Goal: Task Accomplishment & Management: Use online tool/utility

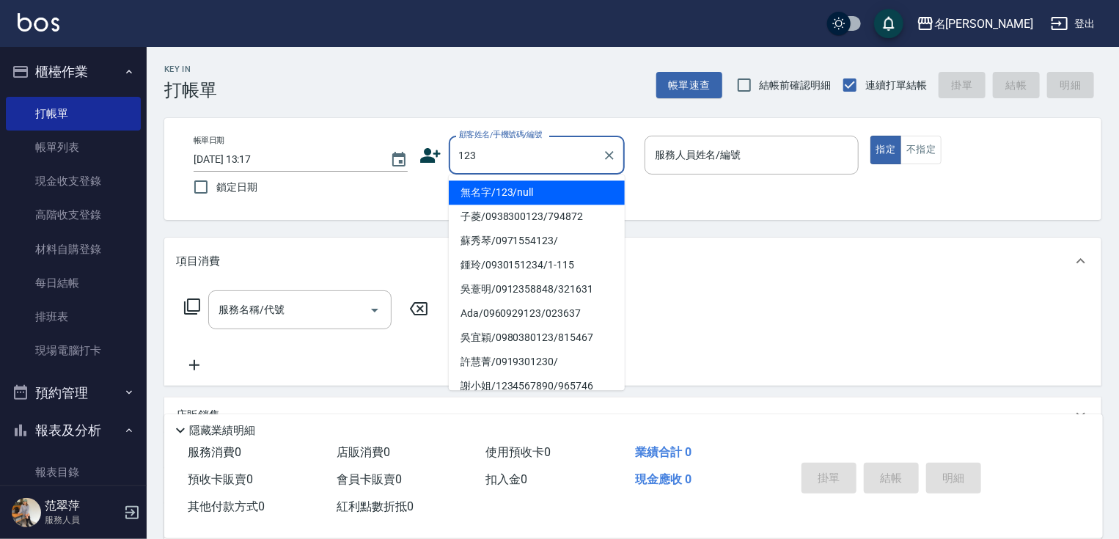
click at [531, 197] on li "無名字/123/null" at bounding box center [537, 192] width 176 height 24
type input "無名字/123/null"
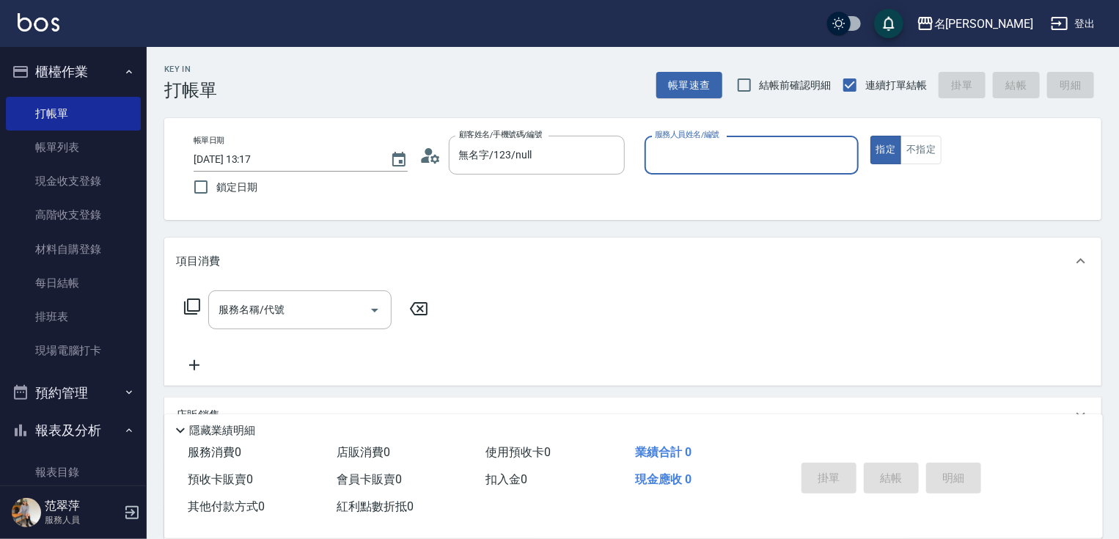
click at [713, 167] on input "服務人員姓名/編號" at bounding box center [751, 155] width 201 height 26
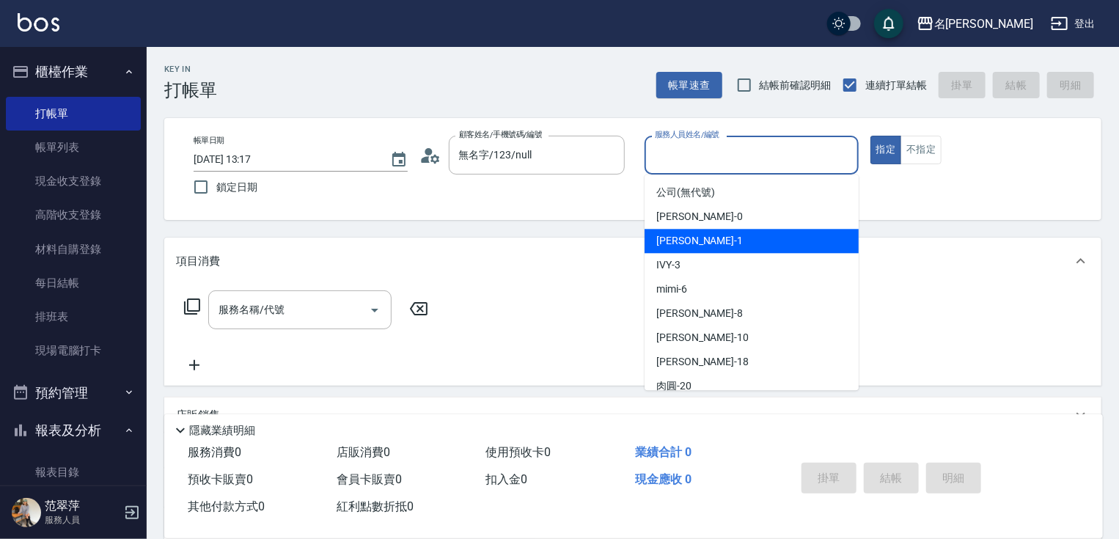
click at [719, 244] on div "[PERSON_NAME] -1" at bounding box center [751, 241] width 214 height 24
type input "[PERSON_NAME]-1"
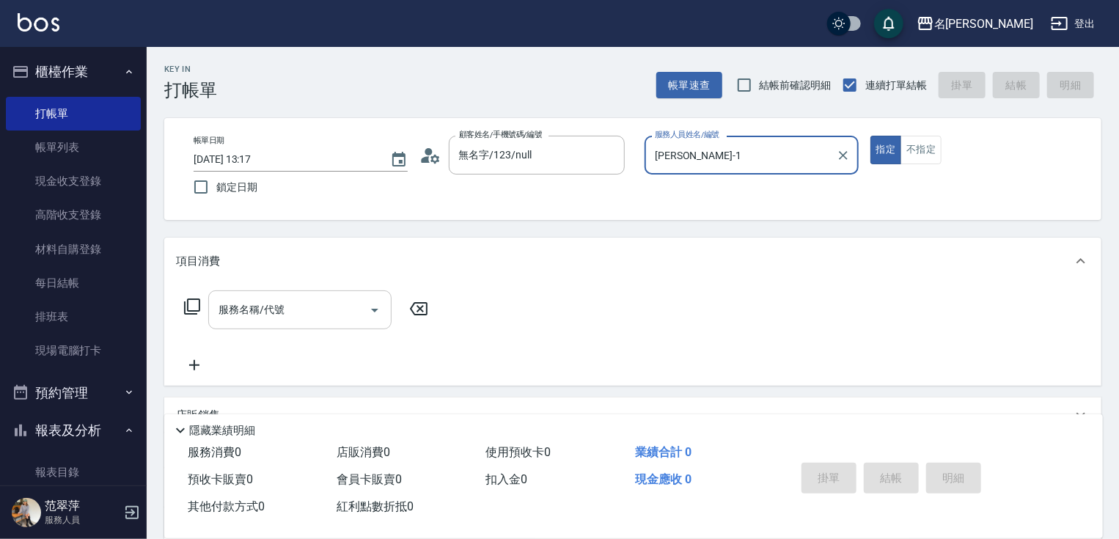
click at [275, 308] on div "服務名稱/代號 服務名稱/代號" at bounding box center [299, 309] width 183 height 39
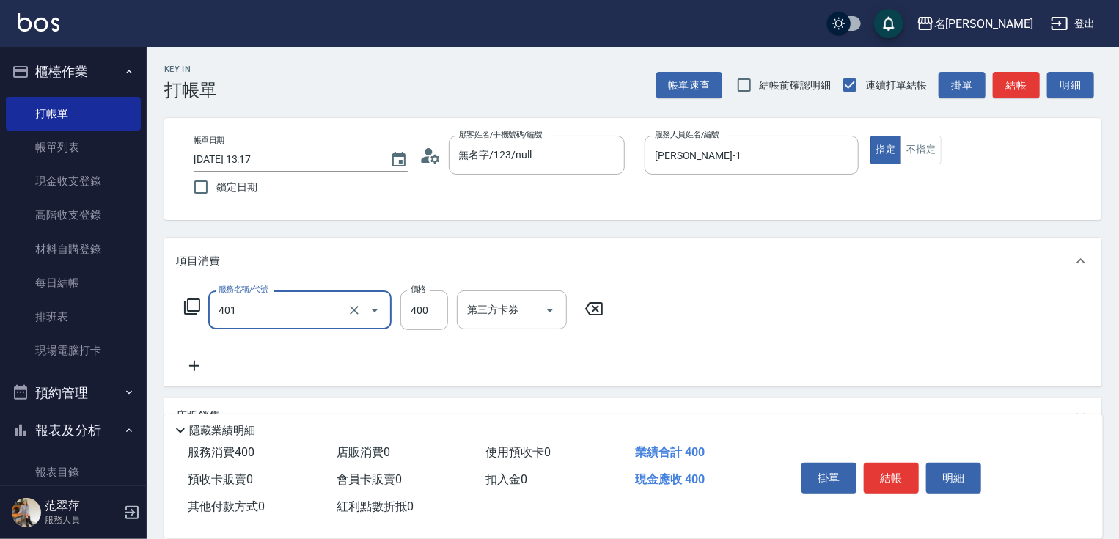
type input "剪髮(400)(401)"
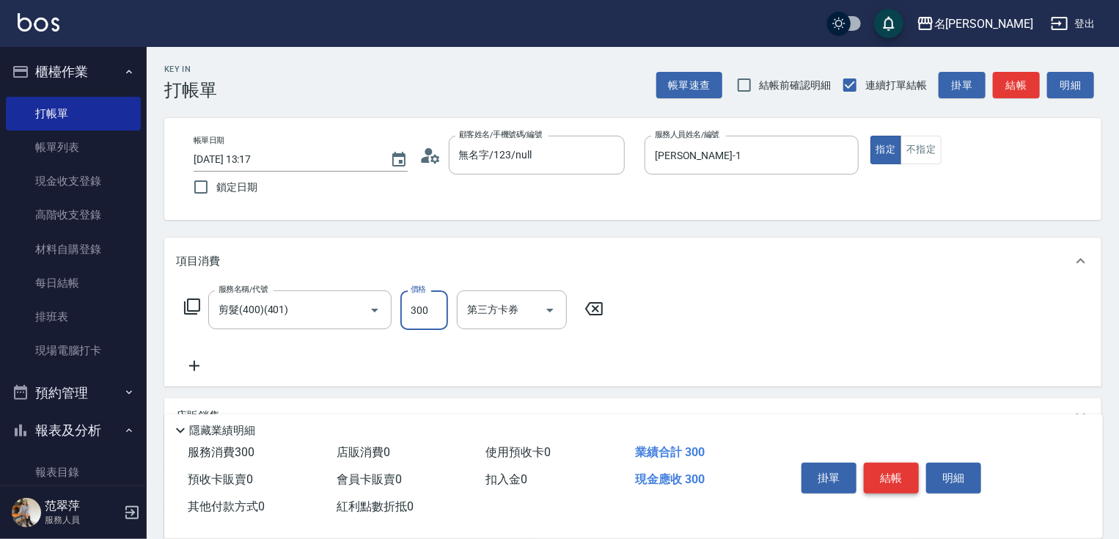
type input "300"
click at [880, 478] on button "結帳" at bounding box center [891, 478] width 55 height 31
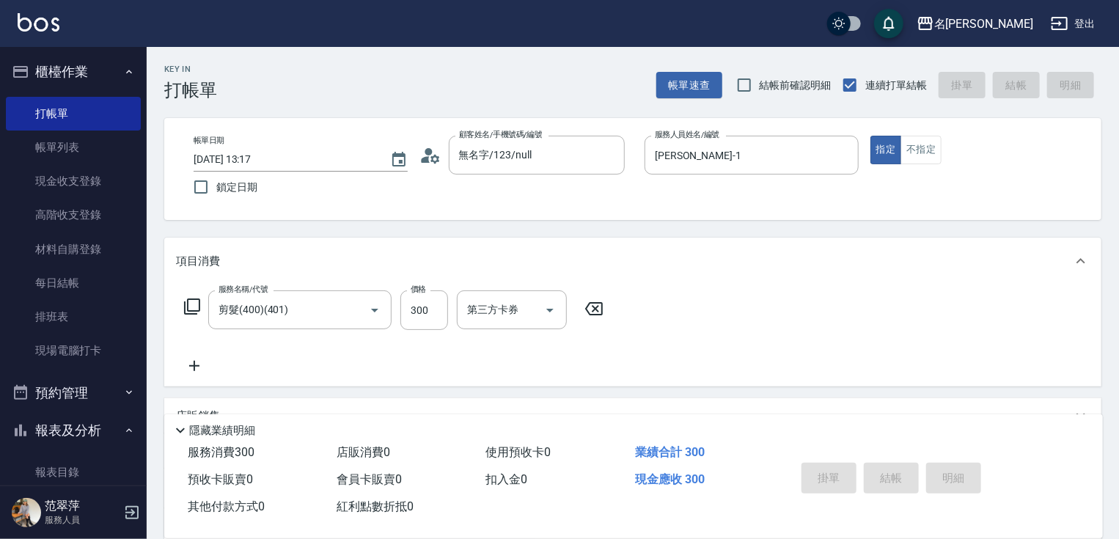
type input "[DATE] 14:36"
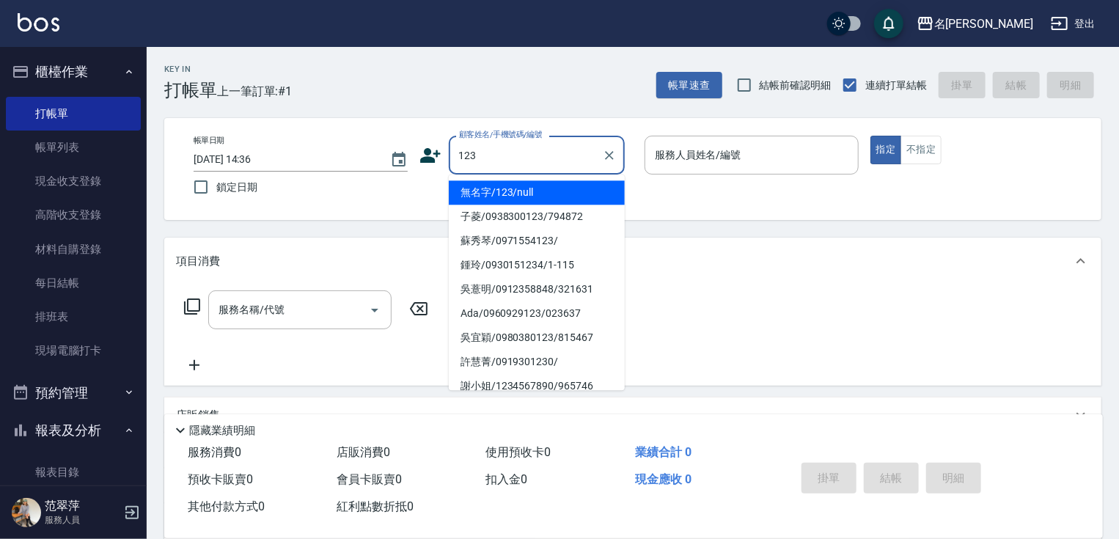
click at [569, 191] on li "無名字/123/null" at bounding box center [537, 192] width 176 height 24
type input "無名字/123/null"
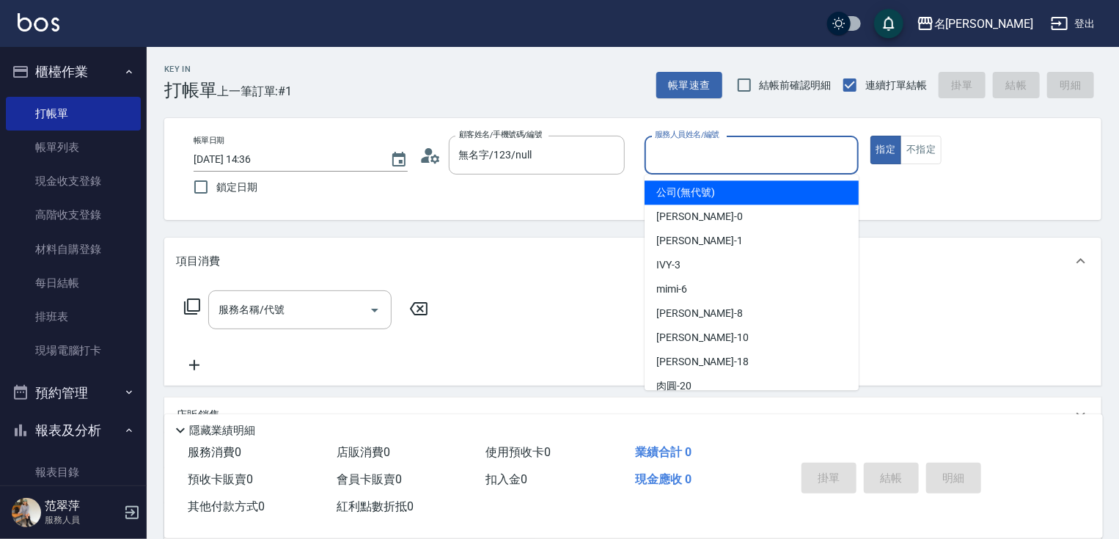
drag, startPoint x: 715, startPoint y: 144, endPoint x: 715, endPoint y: 174, distance: 30.8
click at [715, 144] on input "服務人員姓名/編號" at bounding box center [751, 155] width 201 height 26
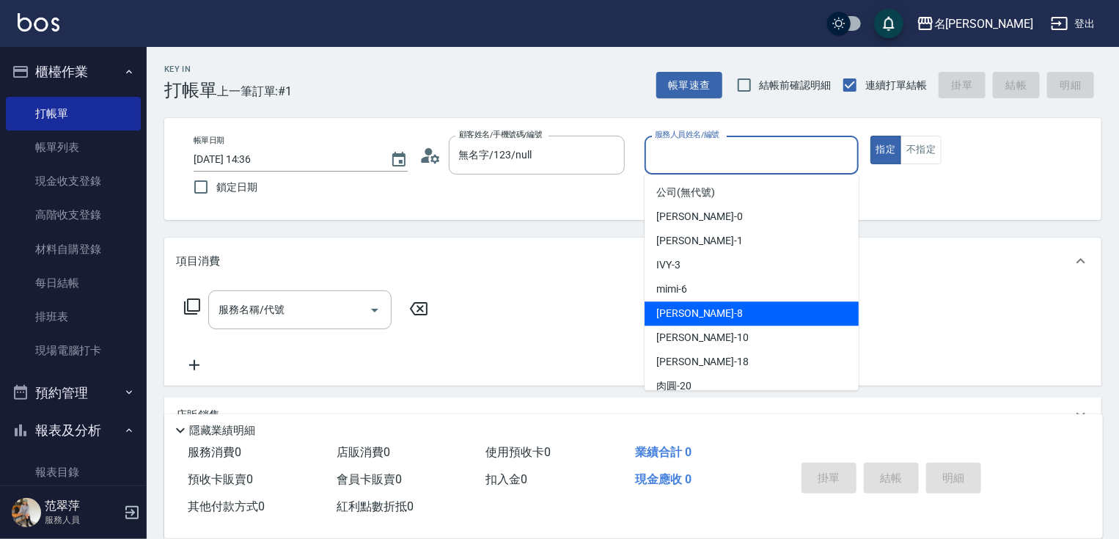
drag, startPoint x: 704, startPoint y: 301, endPoint x: 713, endPoint y: 281, distance: 21.4
click at [704, 298] on ul "公司 (無代號) [PERSON_NAME] -0 [PERSON_NAME] -1 IVY -3 mimi -6 曉容 -8 [PERSON_NAME] -…" at bounding box center [751, 282] width 214 height 216
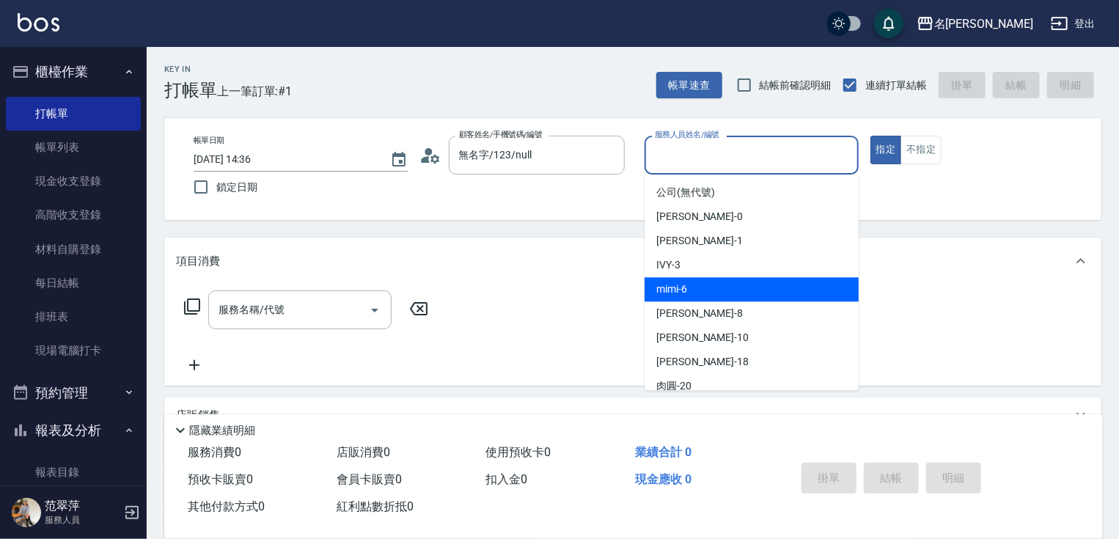
drag, startPoint x: 702, startPoint y: 286, endPoint x: 854, endPoint y: 220, distance: 166.1
click at [704, 281] on div "mimi -6" at bounding box center [751, 289] width 214 height 24
type input "mimi-6"
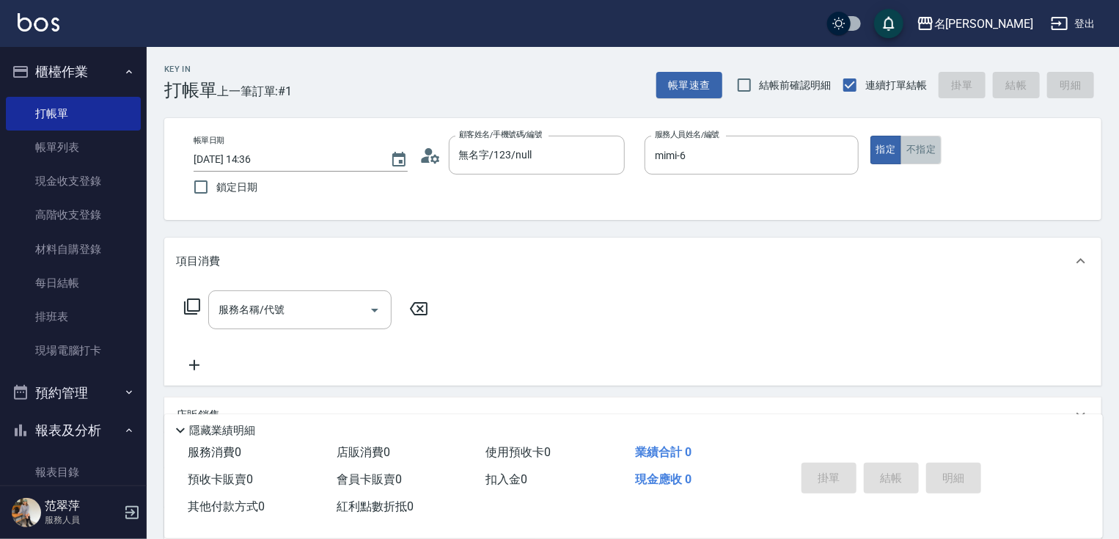
click at [912, 150] on button "不指定" at bounding box center [920, 150] width 41 height 29
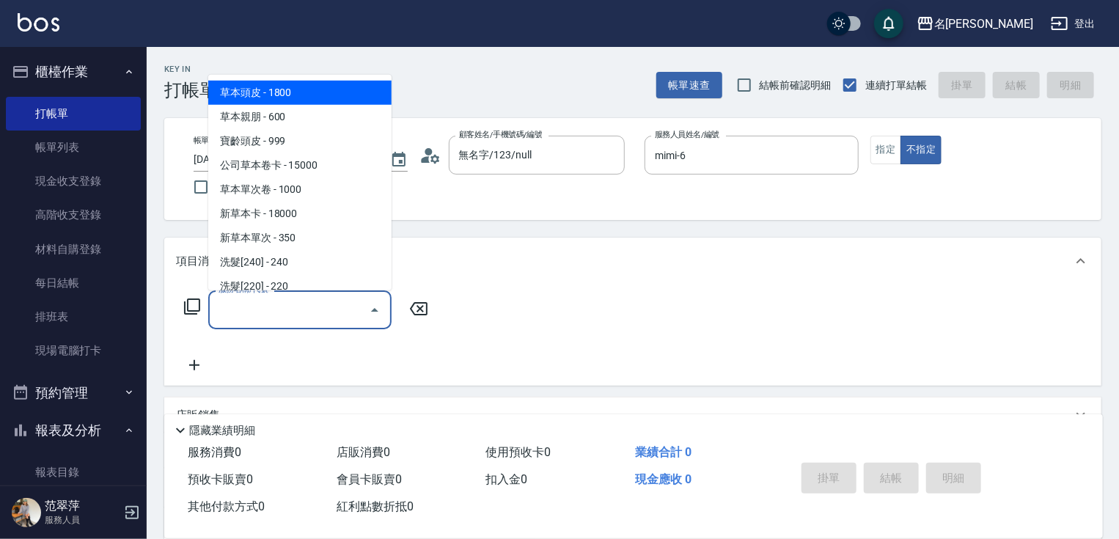
click at [258, 304] on div "服務名稱/代號 服務名稱/代號" at bounding box center [299, 309] width 183 height 39
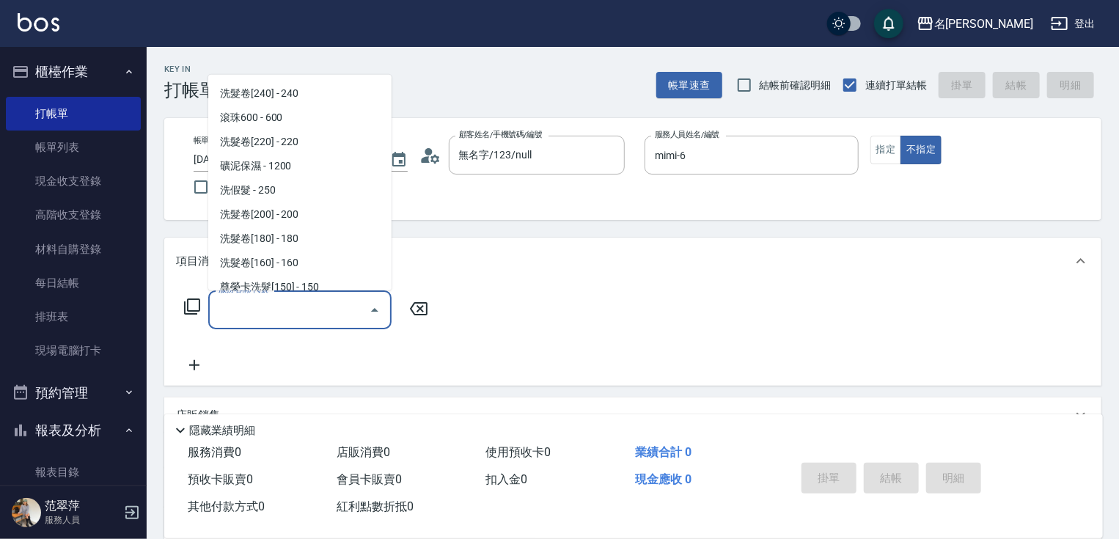
scroll to position [323, 0]
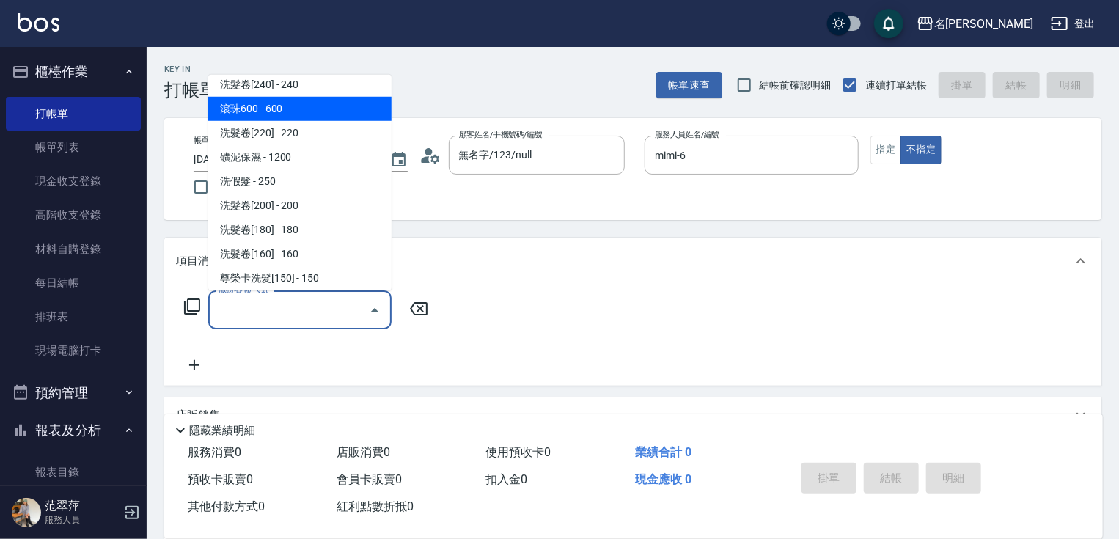
click at [254, 113] on span "滾珠600 - 600" at bounding box center [299, 109] width 183 height 24
type input "滾珠600(208)"
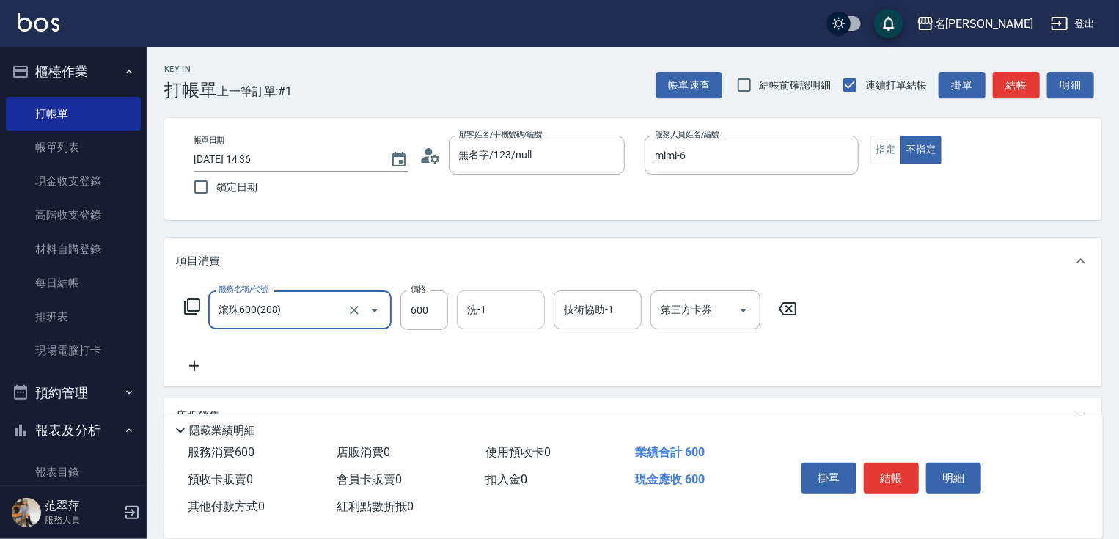
click at [498, 302] on input "洗-1" at bounding box center [500, 310] width 75 height 26
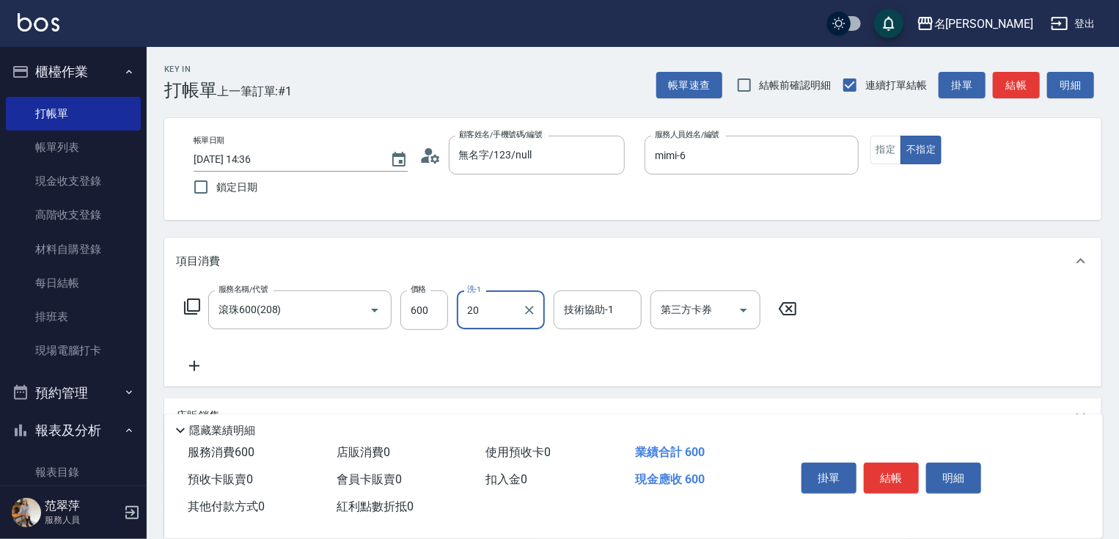
type input "肉圓-20"
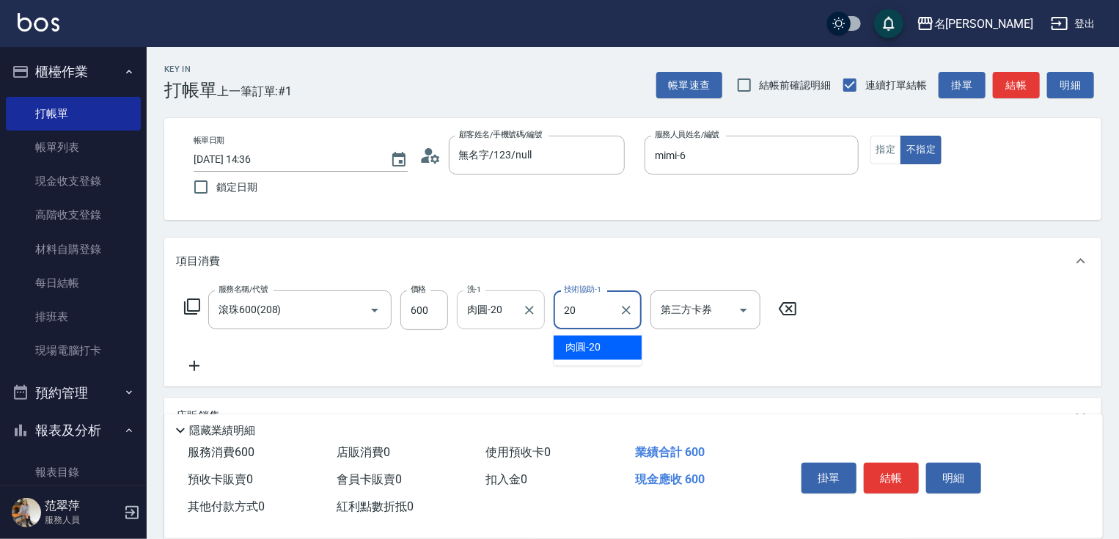
type input "肉圓-20"
click at [190, 367] on icon at bounding box center [194, 366] width 10 height 10
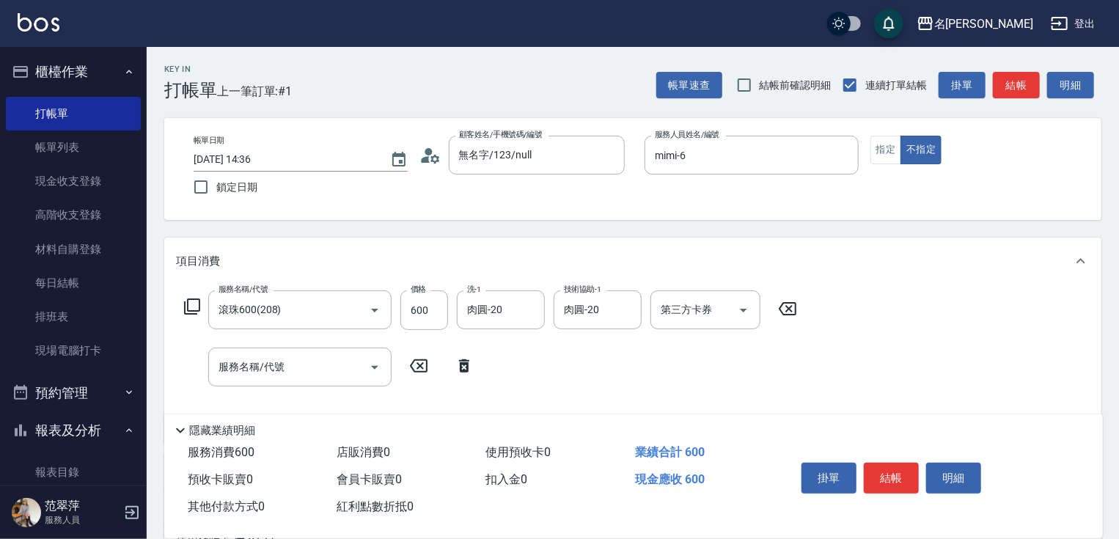
click at [191, 304] on icon at bounding box center [192, 307] width 18 height 18
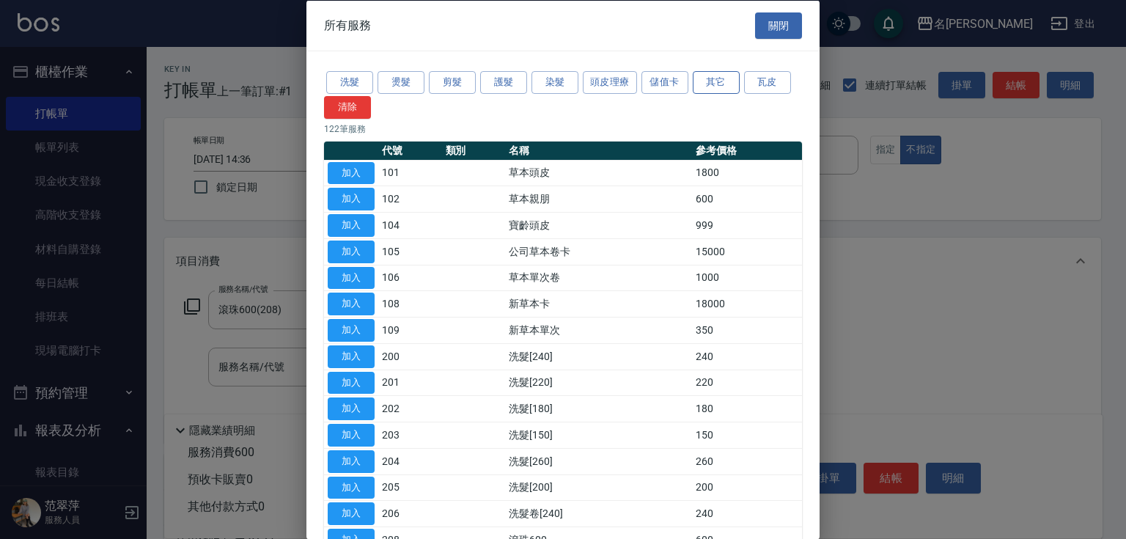
click at [714, 84] on button "其它" at bounding box center [716, 82] width 47 height 23
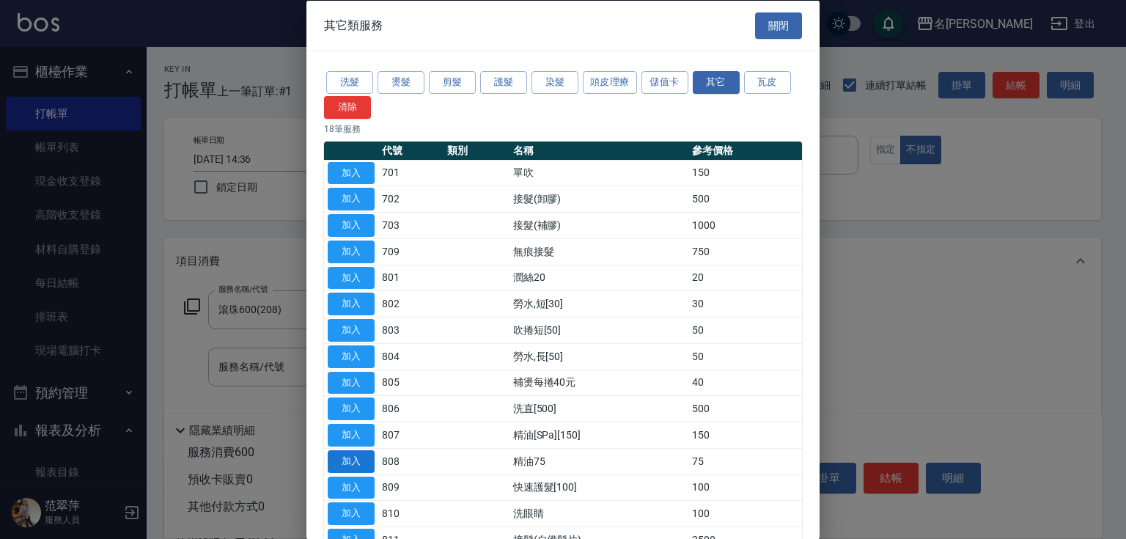
click at [343, 460] on button "加入" at bounding box center [351, 460] width 47 height 23
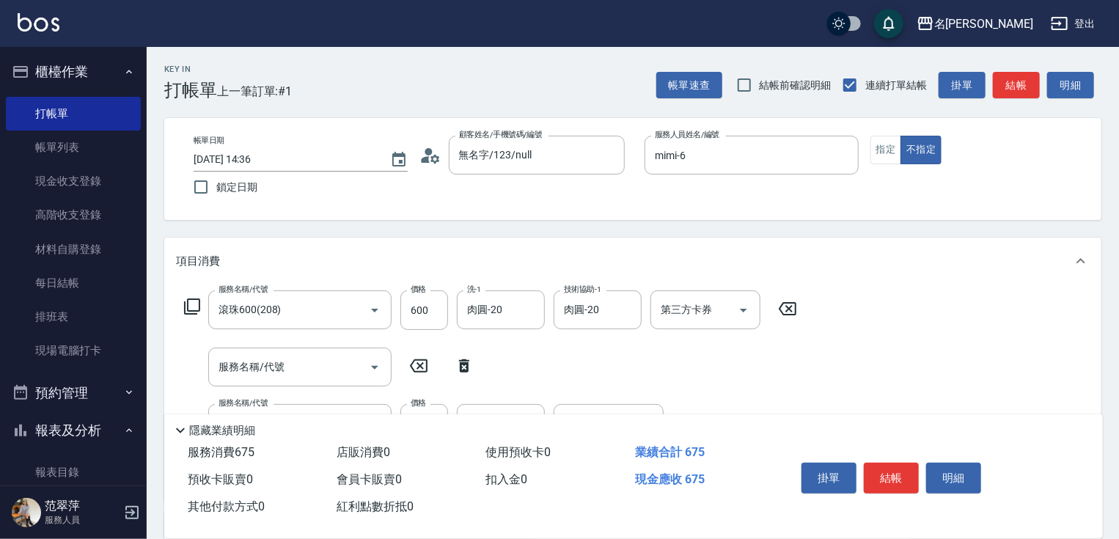
click at [1117, 231] on div "Key In 打帳單 上一筆訂單:#1 帳單速查 結帳前確認明細 連續打單結帳 掛單 結帳 明細 帳單日期 [DATE] 14:36 鎖定日期 顧客姓名/手機…" at bounding box center [633, 439] width 972 height 785
drag, startPoint x: 1125, startPoint y: 261, endPoint x: 1125, endPoint y: 388, distance: 126.8
click at [1118, 390] on html "名留竹林 登出 櫃檯作業 打帳單 帳單列表 現金收支登錄 高階收支登錄 材料自購登錄 每日結帳 排班表 現場電腦打卡 預約管理 預約管理 單日預約紀錄 單週預…" at bounding box center [559, 416] width 1119 height 832
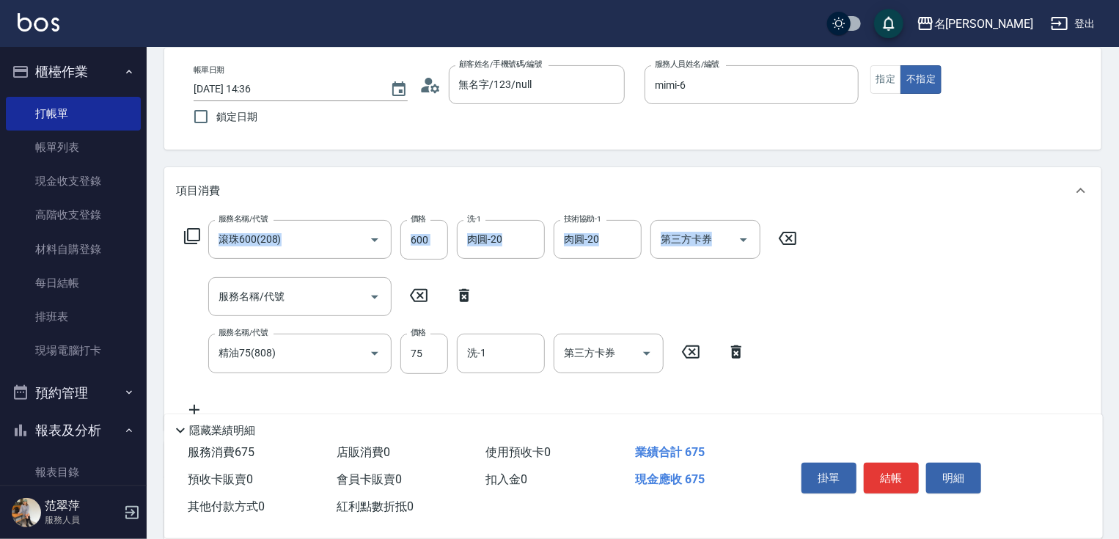
scroll to position [86, 0]
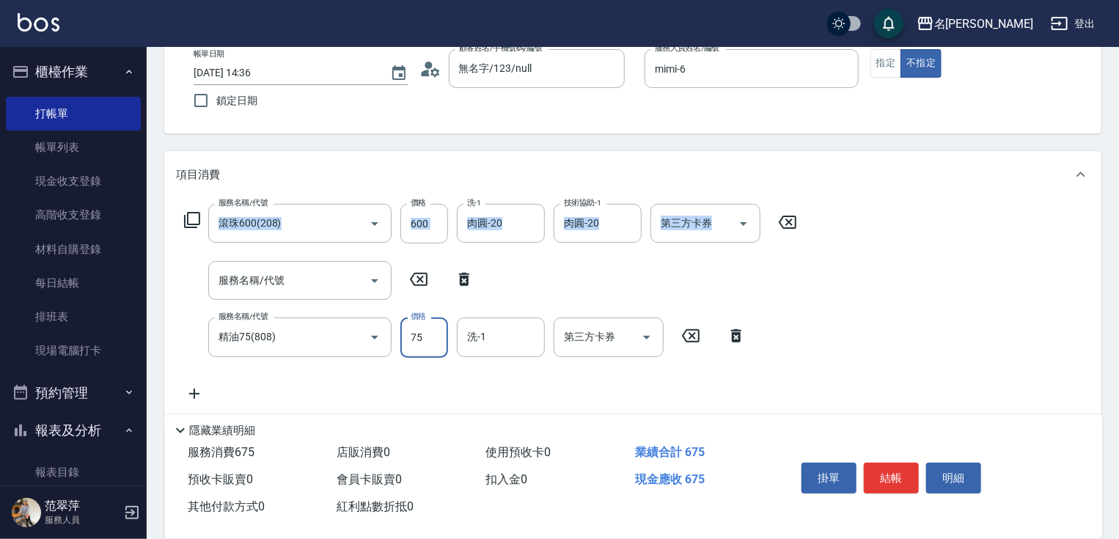
click at [405, 336] on input "75" at bounding box center [424, 337] width 48 height 40
type input "600"
click at [884, 475] on button "結帳" at bounding box center [891, 478] width 55 height 31
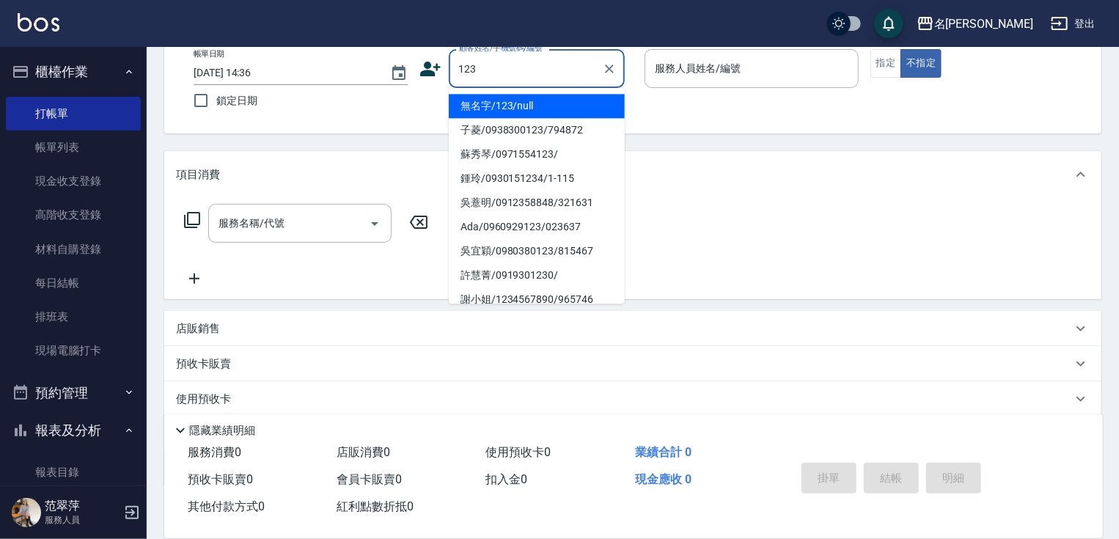
click at [571, 103] on li "無名字/123/null" at bounding box center [537, 106] width 176 height 24
type input "無名字/123/null"
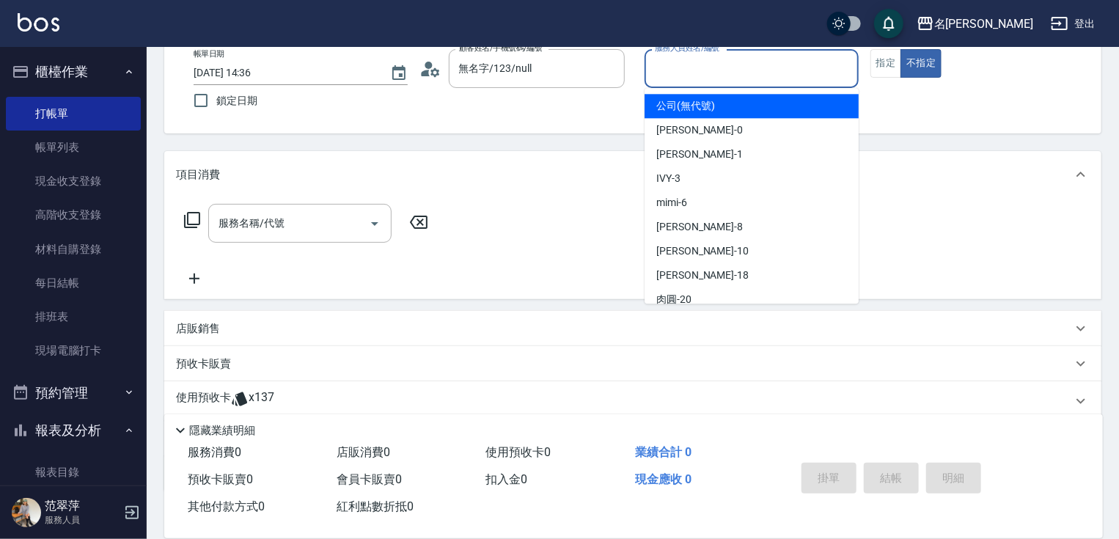
drag, startPoint x: 693, startPoint y: 70, endPoint x: 708, endPoint y: 144, distance: 75.6
click at [693, 77] on input "服務人員姓名/編號" at bounding box center [751, 69] width 201 height 26
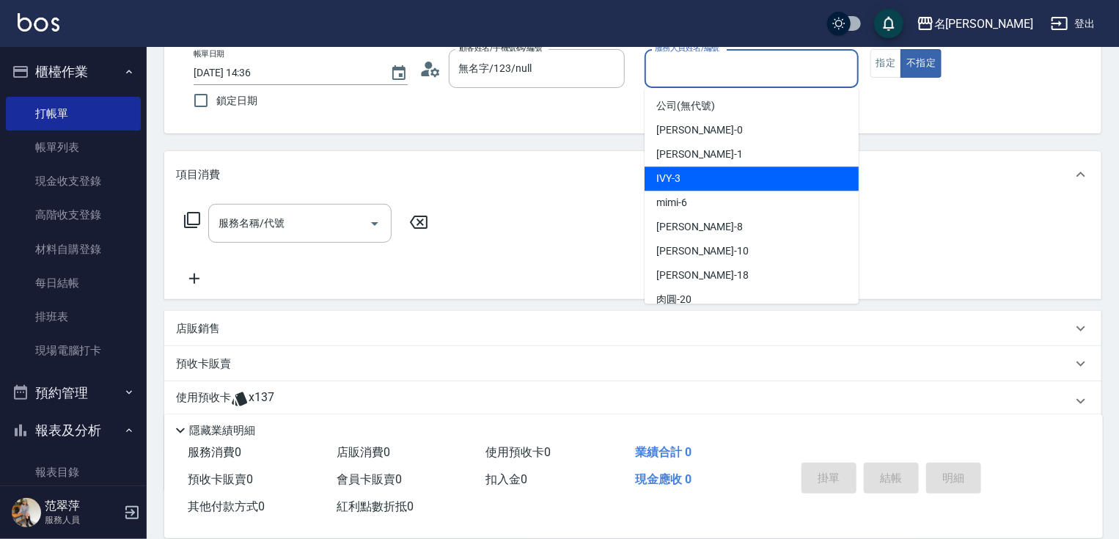
drag, startPoint x: 713, startPoint y: 174, endPoint x: 852, endPoint y: 94, distance: 159.9
click at [720, 172] on div "IVY -3" at bounding box center [751, 178] width 214 height 24
type input "IVY-3"
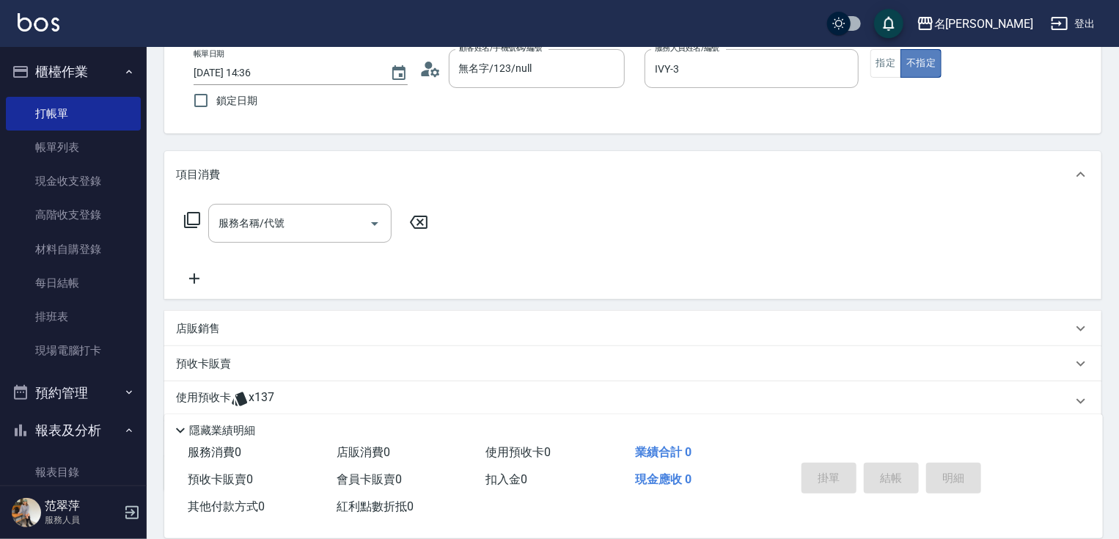
click at [900, 65] on button "不指定" at bounding box center [920, 63] width 41 height 29
click at [883, 65] on button "指定" at bounding box center [886, 63] width 32 height 29
click at [187, 218] on icon at bounding box center [192, 220] width 16 height 16
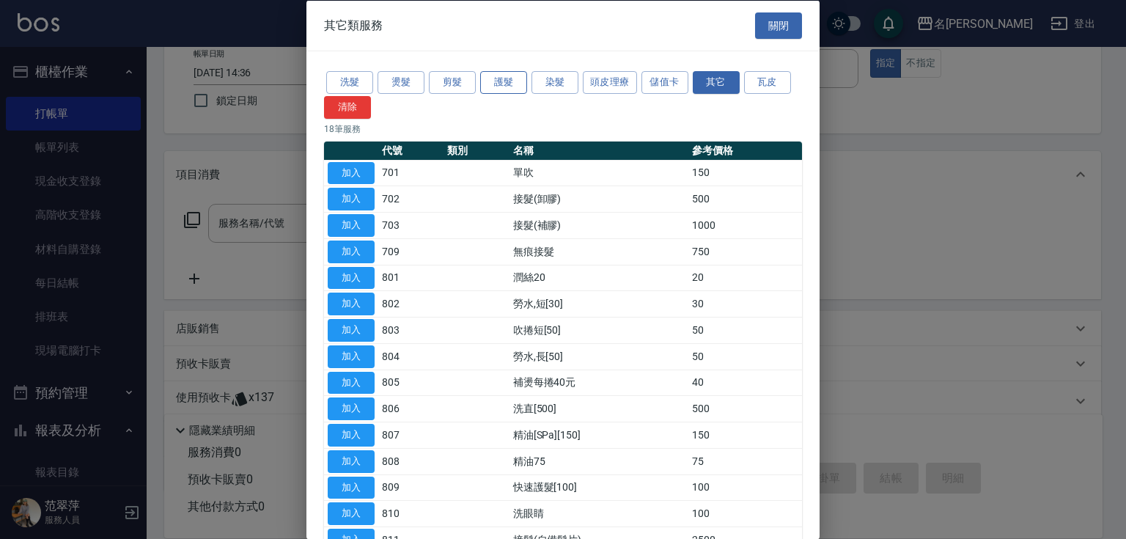
click at [501, 77] on button "護髮" at bounding box center [503, 82] width 47 height 23
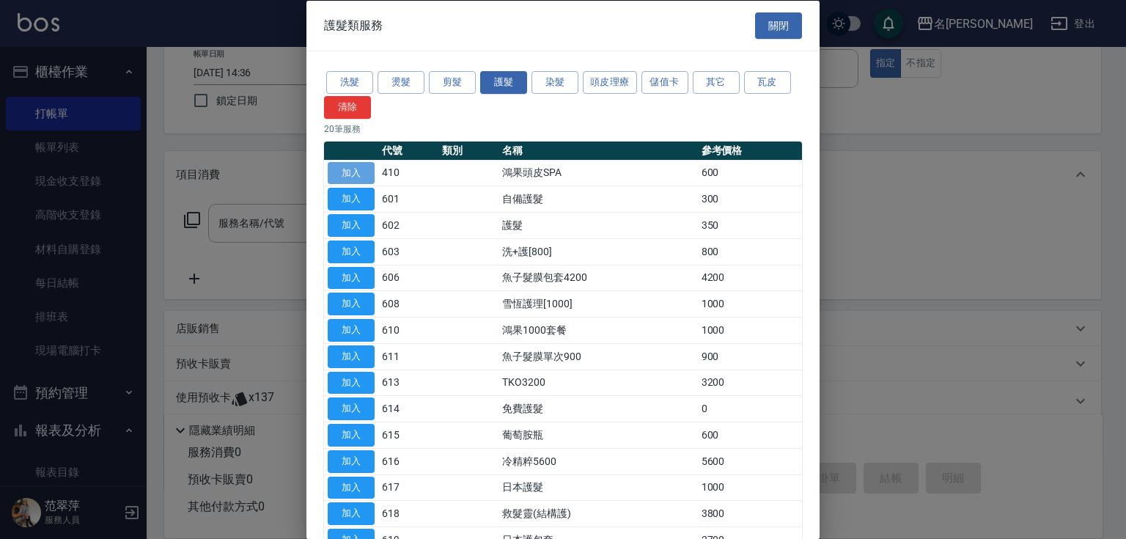
click at [351, 166] on button "加入" at bounding box center [351, 172] width 47 height 23
type input "鴻果頭皮SPA(410)"
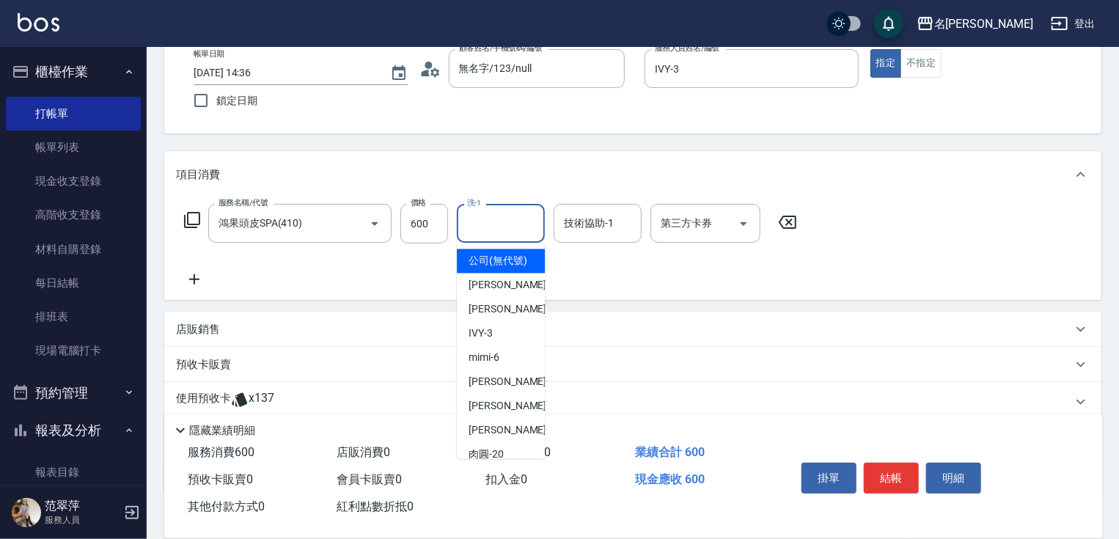
click at [510, 224] on input "洗-1" at bounding box center [500, 223] width 75 height 26
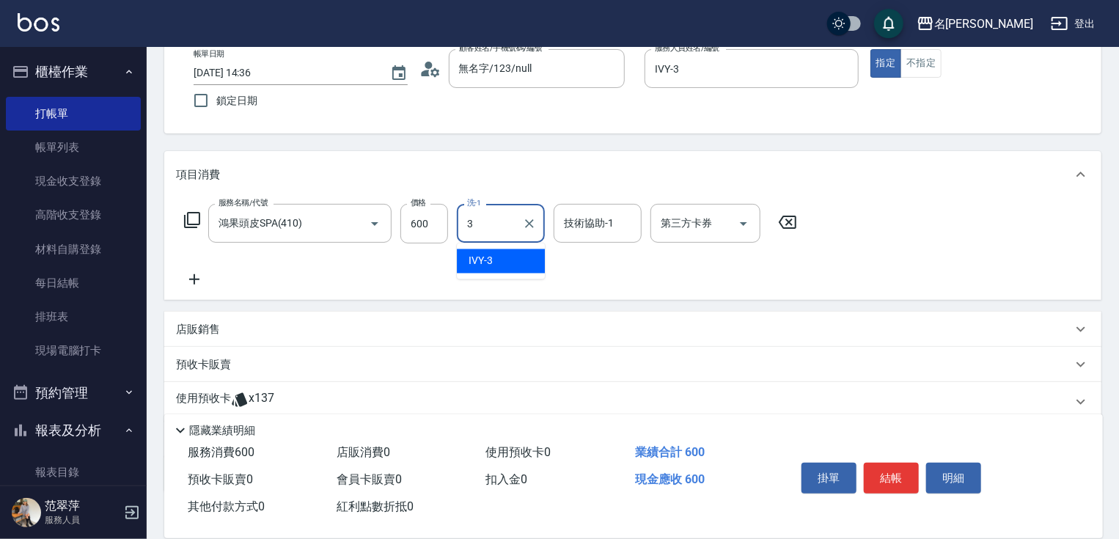
type input "IVY-3"
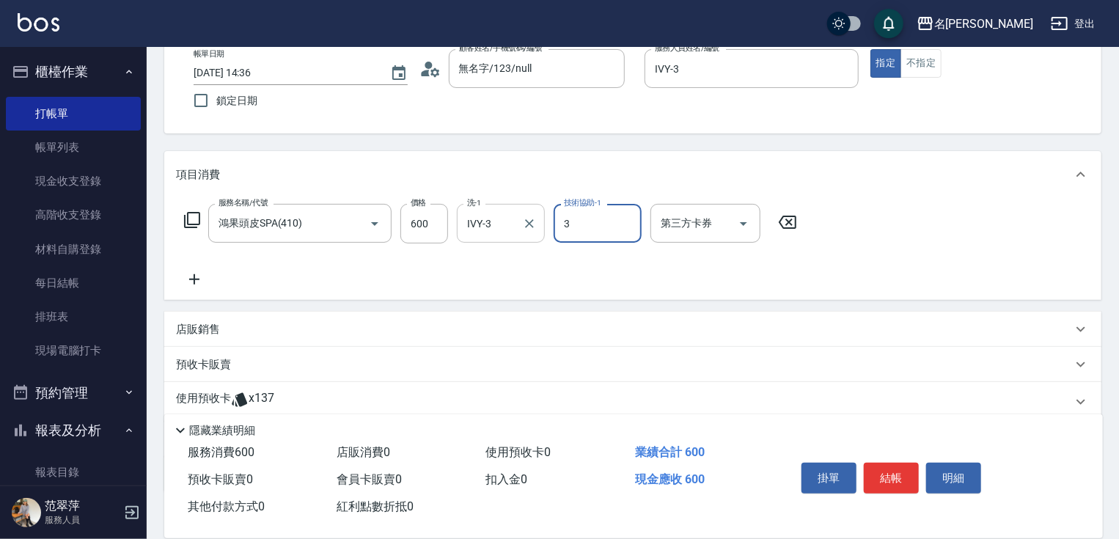
type input "IVY-3"
click at [194, 279] on icon at bounding box center [194, 279] width 10 height 10
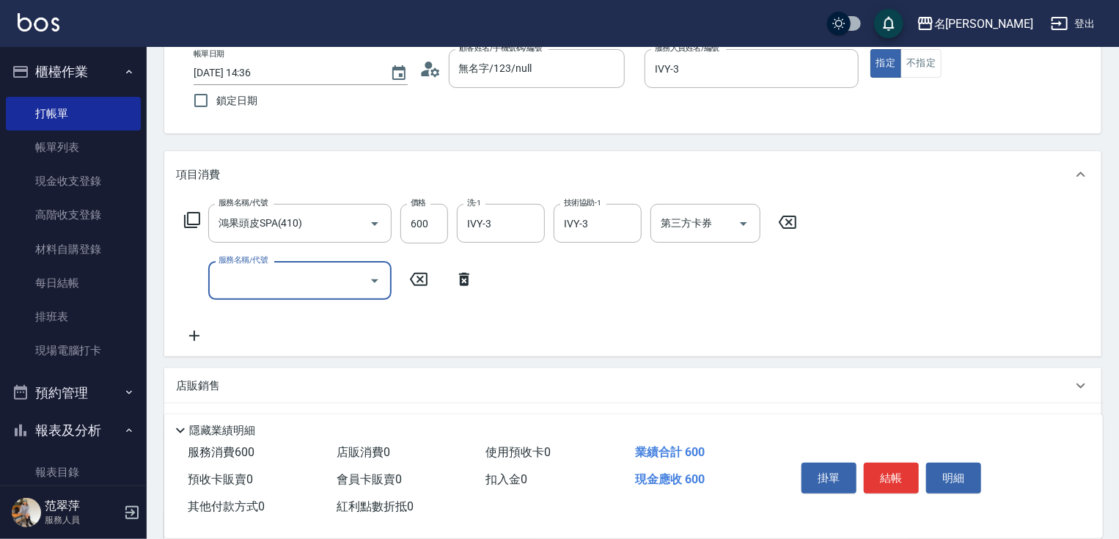
click at [216, 275] on div "服務名稱/代號" at bounding box center [299, 280] width 183 height 39
type input "染髮(1500)(501)"
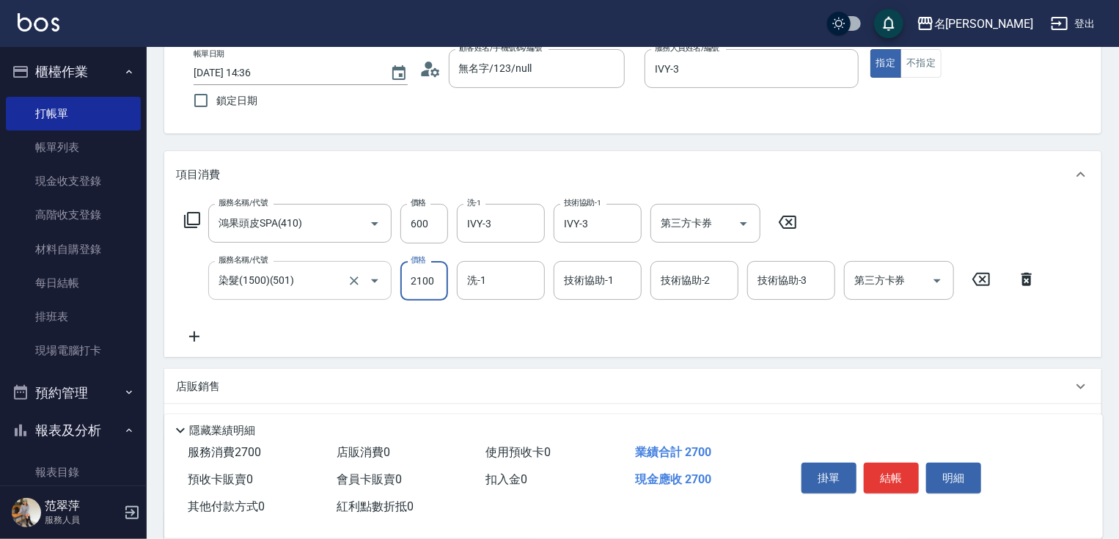
type input "2100"
click at [504, 292] on input "17" at bounding box center [489, 281] width 53 height 26
type input "小慧-18"
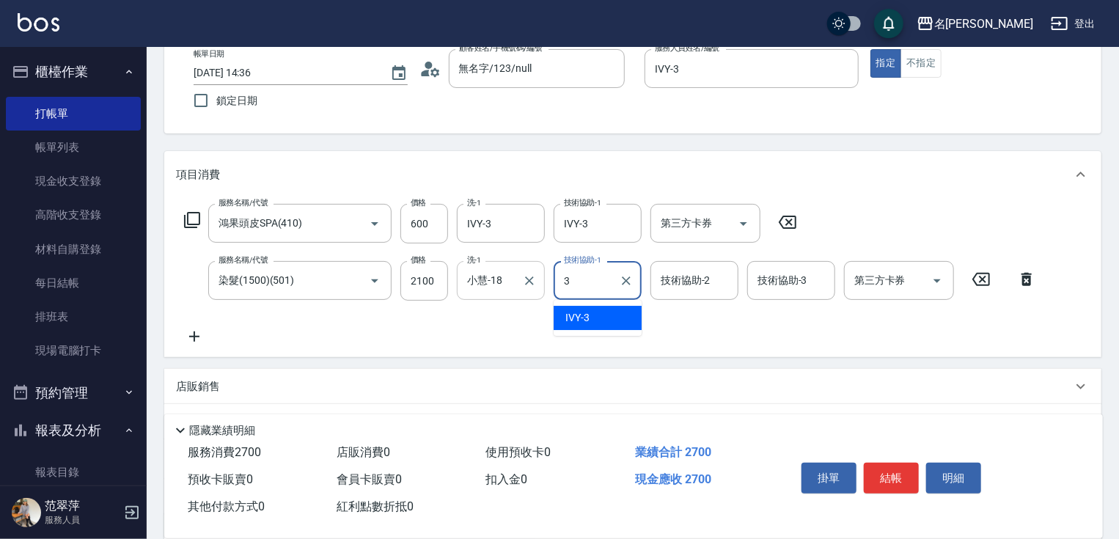
type input "IVY-3"
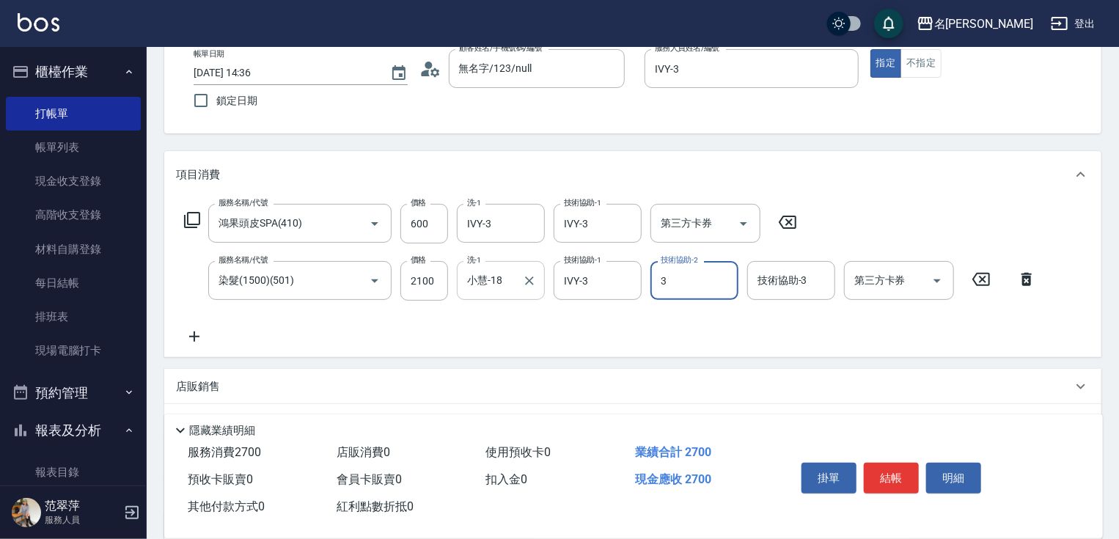
type input "IVY-3"
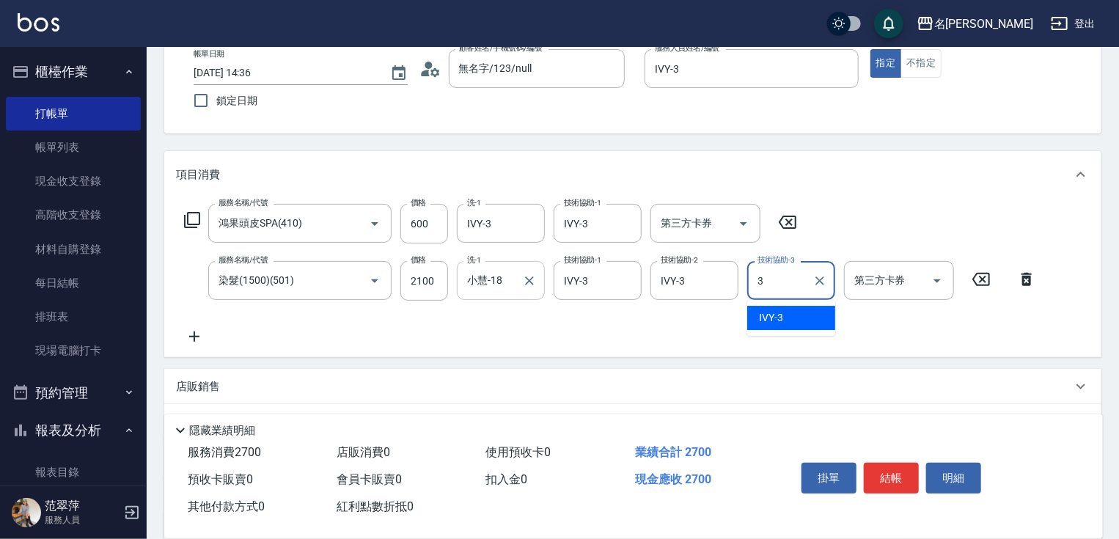
type input "IVY-3"
click at [194, 334] on icon at bounding box center [194, 336] width 10 height 10
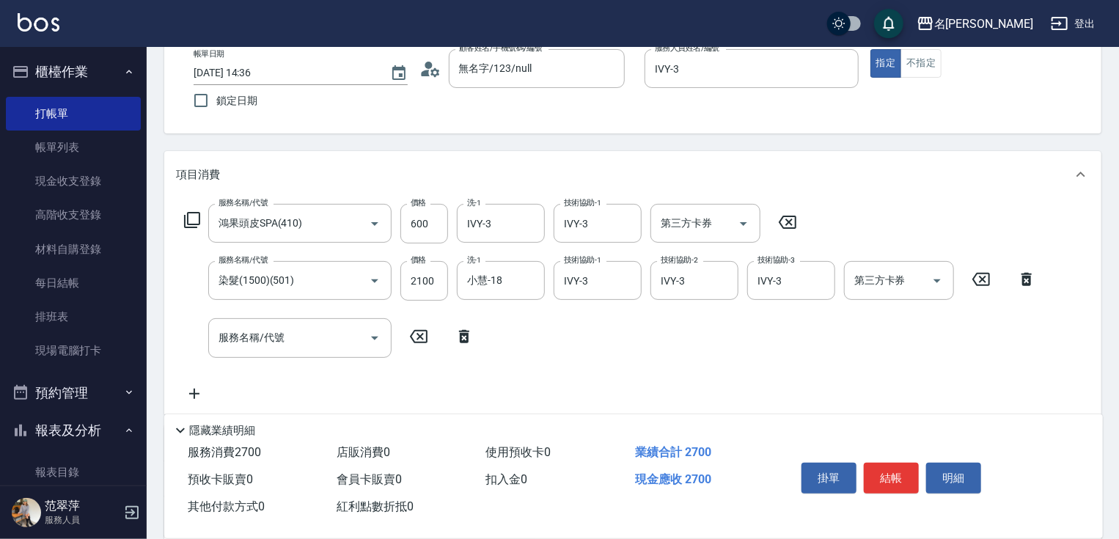
click at [185, 223] on icon at bounding box center [192, 220] width 16 height 16
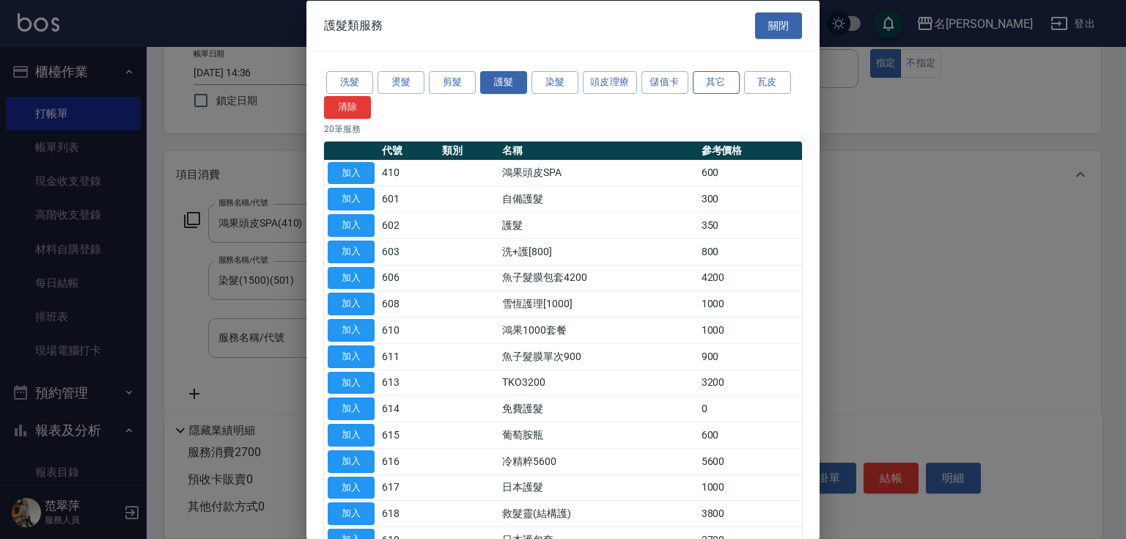
click at [707, 81] on button "其它" at bounding box center [716, 82] width 47 height 23
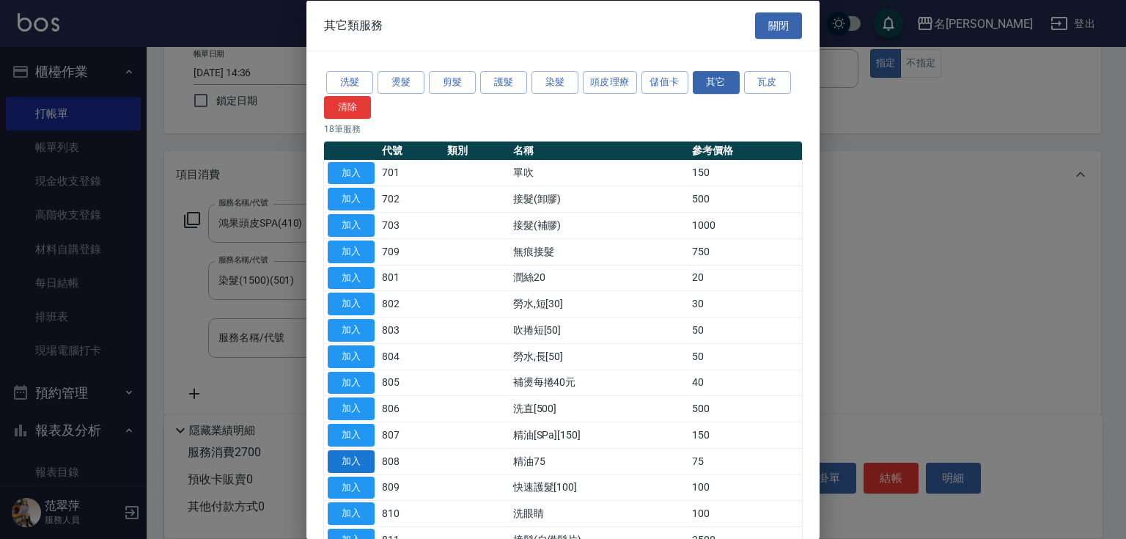
click at [355, 454] on button "加入" at bounding box center [351, 460] width 47 height 23
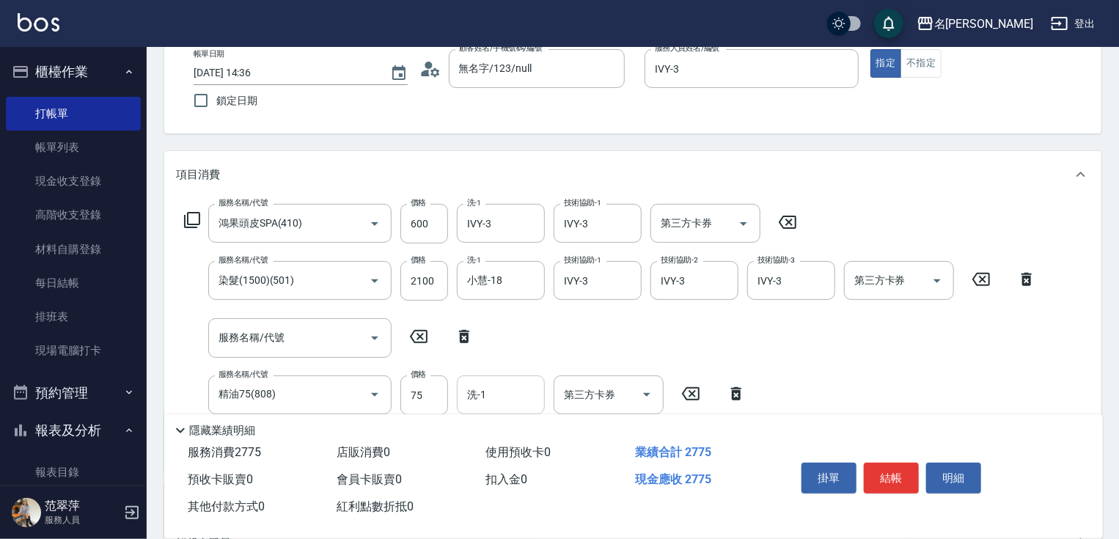
click at [522, 391] on input "洗-1" at bounding box center [500, 395] width 75 height 26
type input "IVY-3"
click at [880, 474] on button "結帳" at bounding box center [891, 478] width 55 height 31
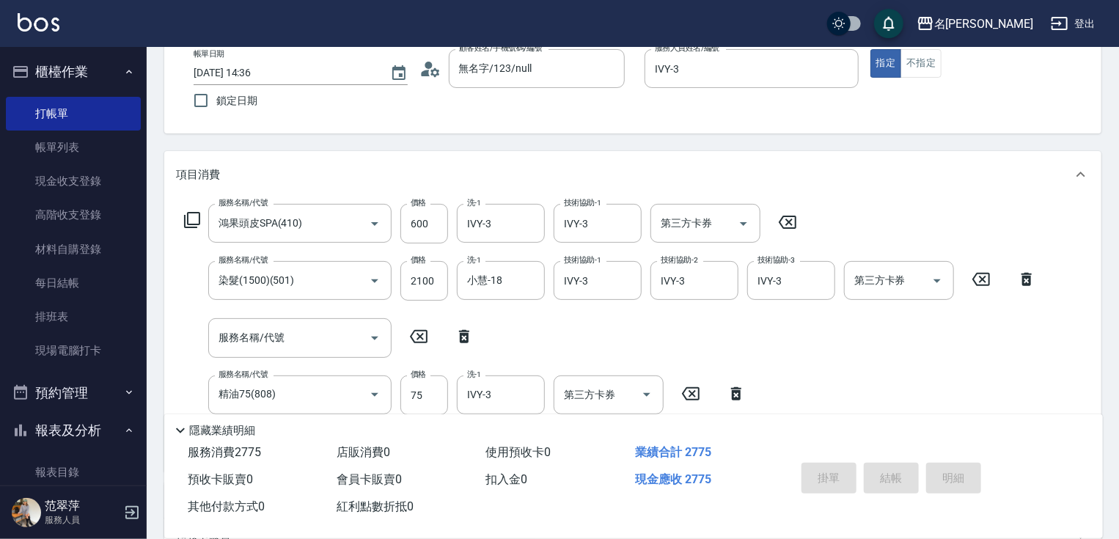
type input "[DATE] 14:37"
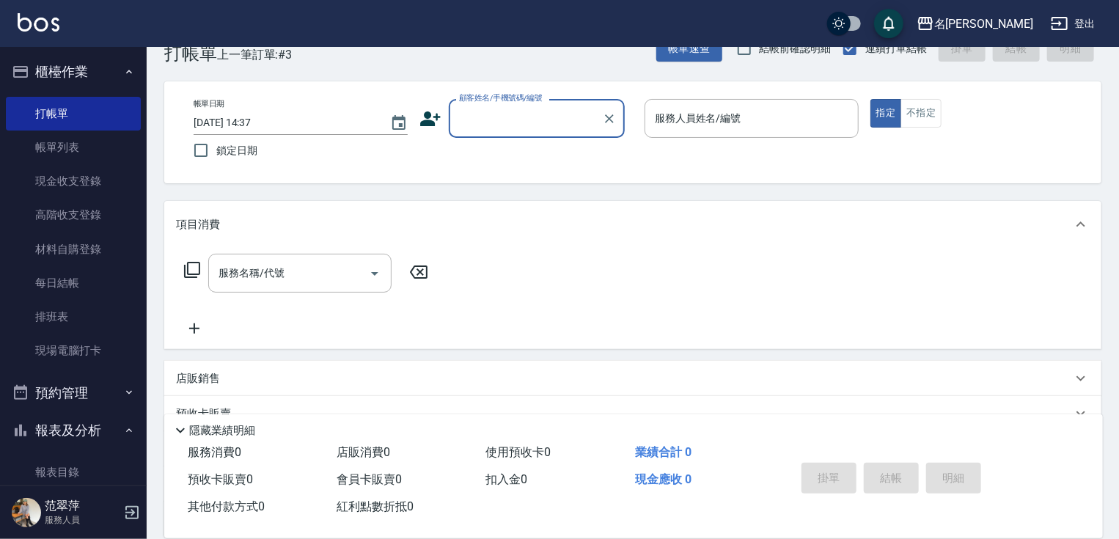
scroll to position [0, 0]
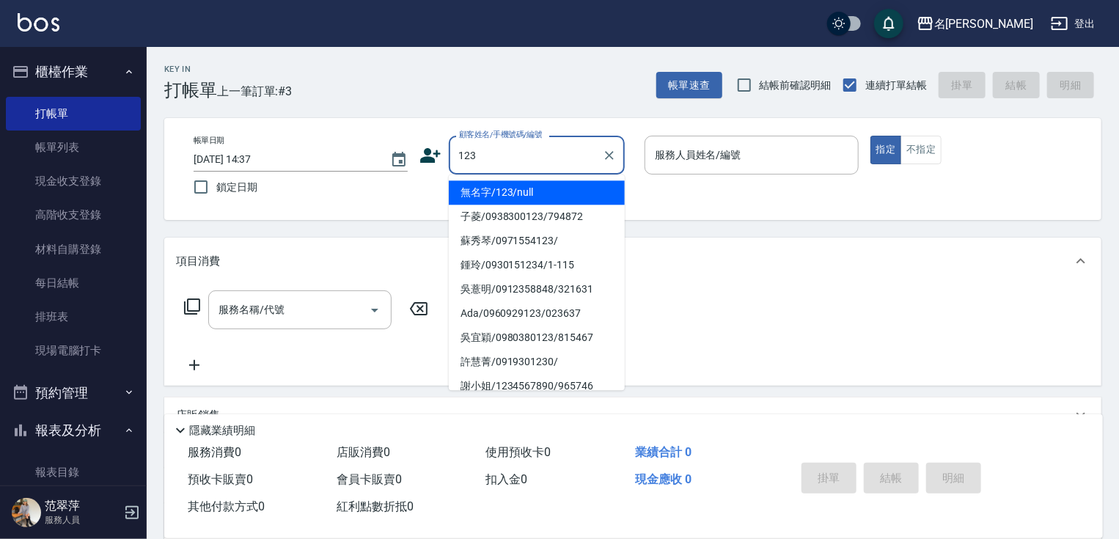
drag, startPoint x: 556, startPoint y: 191, endPoint x: 721, endPoint y: 157, distance: 169.1
click at [560, 190] on li "無名字/123/null" at bounding box center [537, 192] width 176 height 24
type input "無名字/123/null"
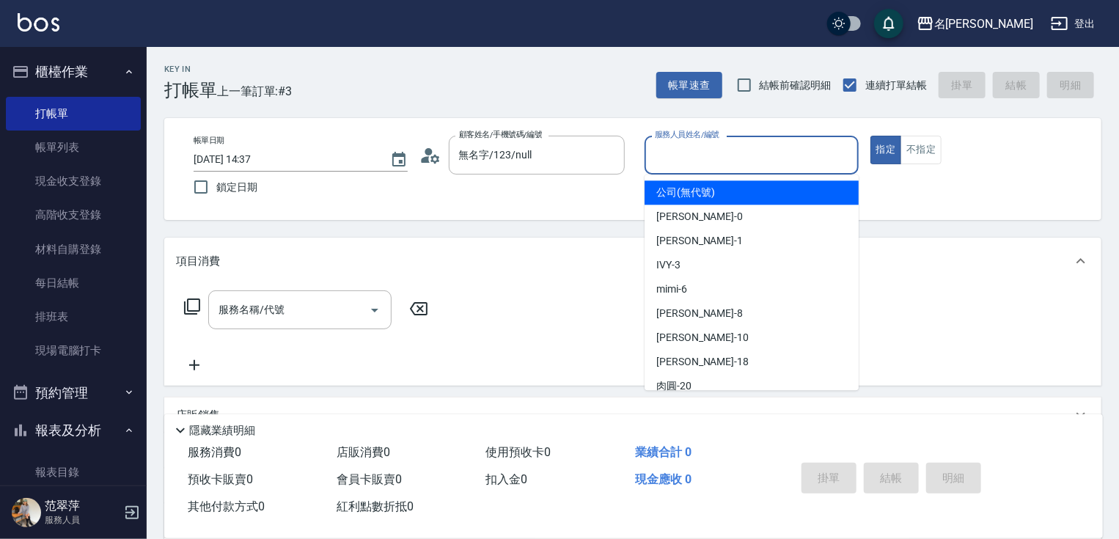
click at [723, 159] on input "服務人員姓名/編號" at bounding box center [751, 155] width 201 height 26
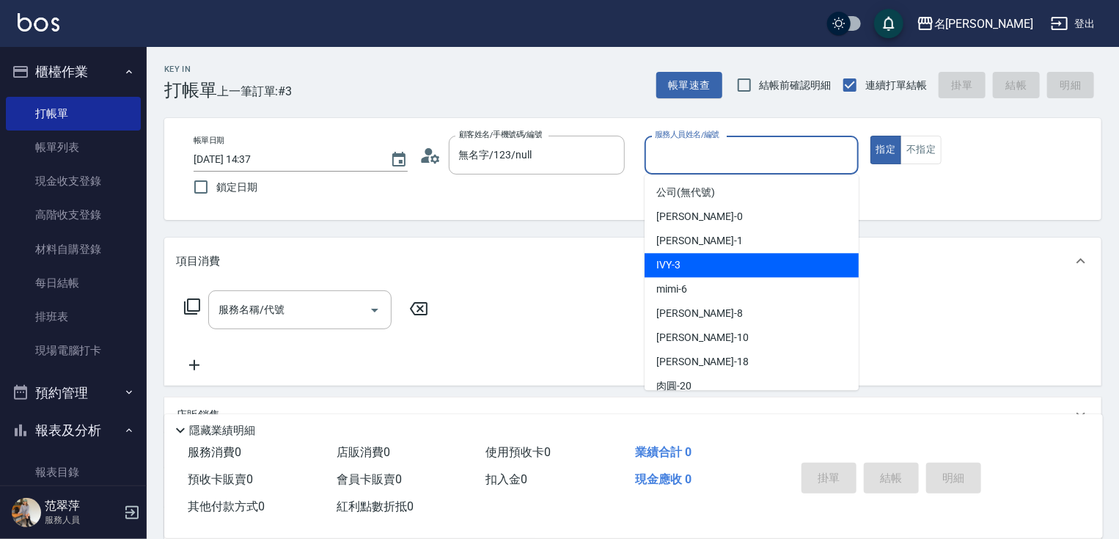
click at [701, 264] on div "IVY -3" at bounding box center [751, 265] width 214 height 24
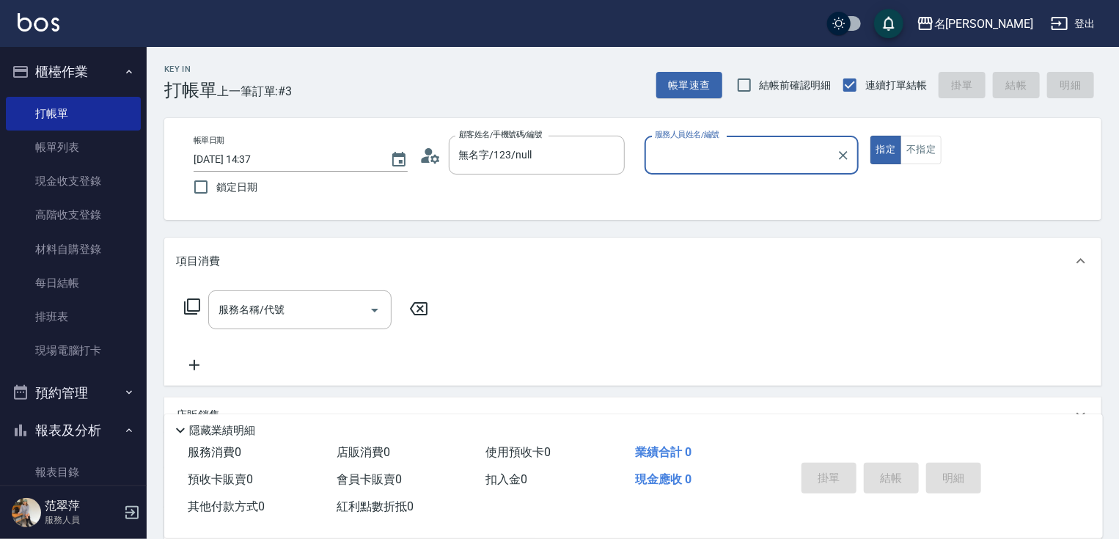
type input "IVY-3"
click at [294, 301] on div "服務名稱/代號" at bounding box center [299, 309] width 183 height 39
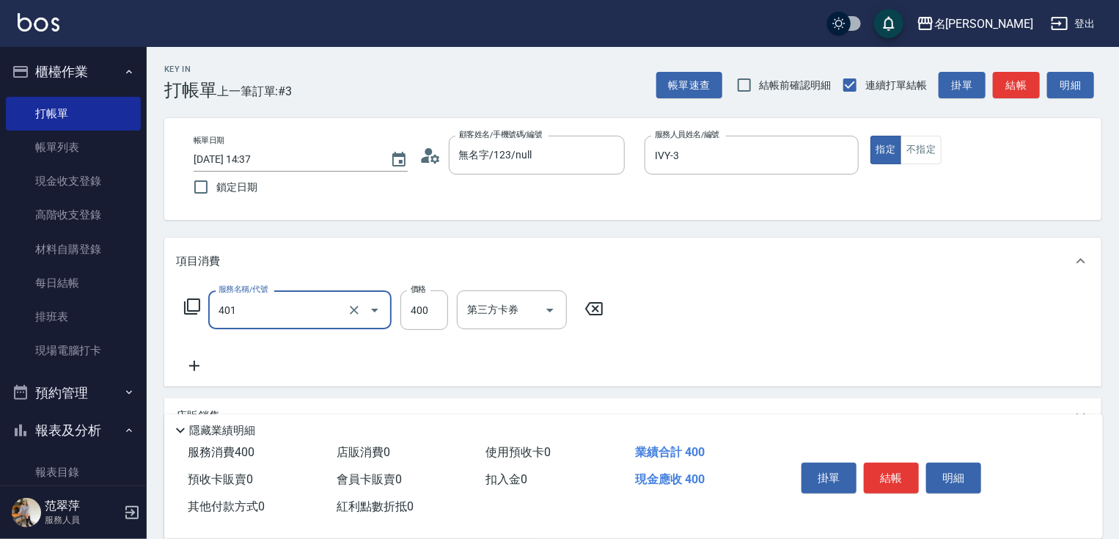
type input "剪髮(400)(401)"
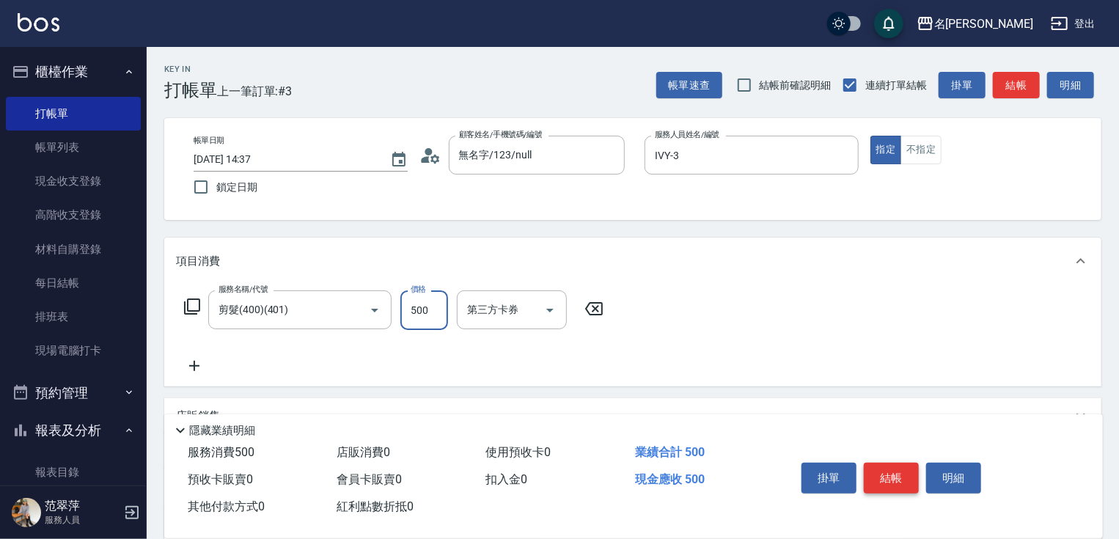
type input "500"
click at [909, 463] on button "結帳" at bounding box center [891, 478] width 55 height 31
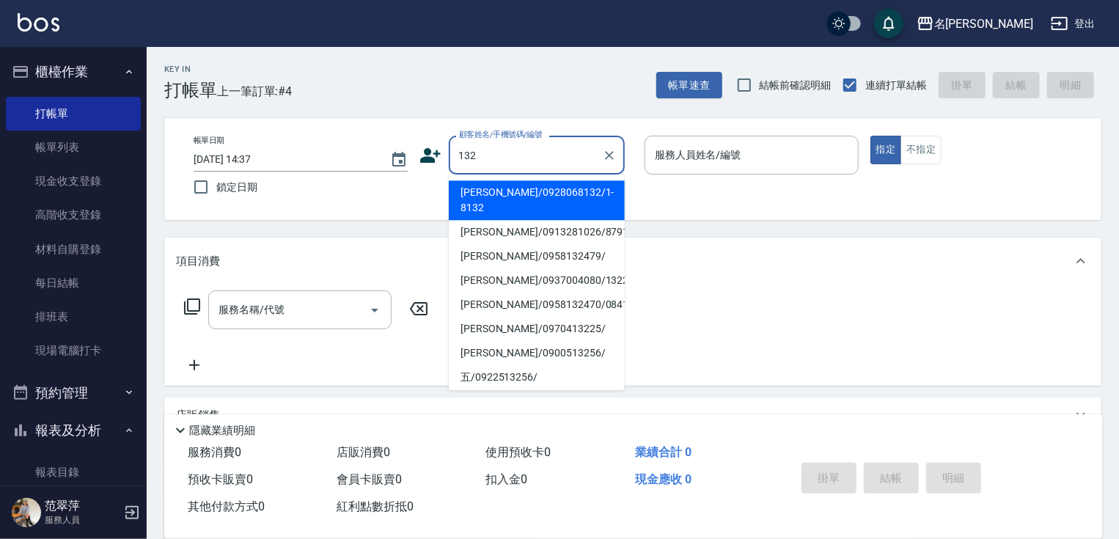
click at [502, 155] on input "132" at bounding box center [525, 155] width 141 height 26
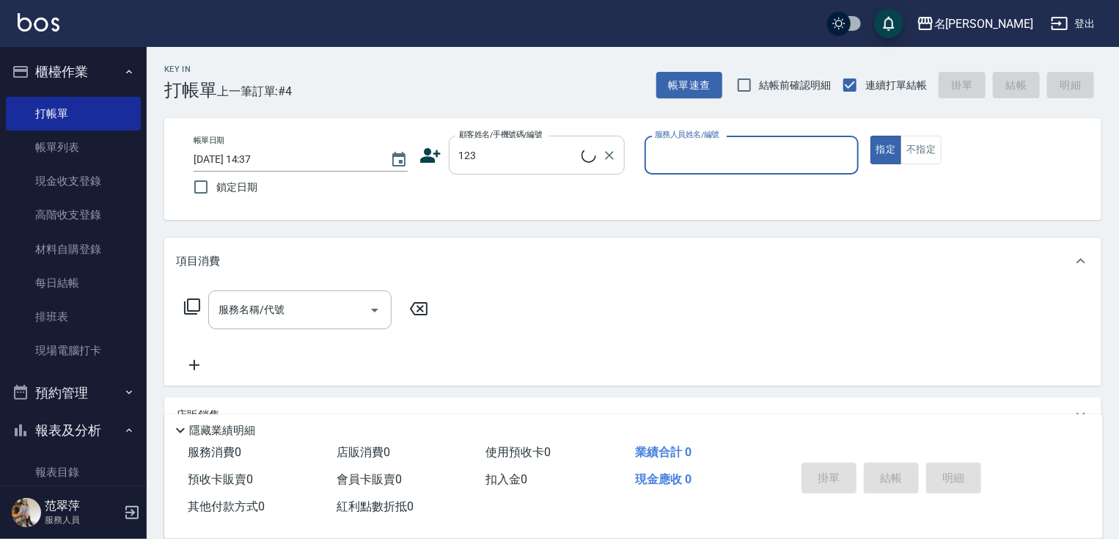
type input "無名字/123/null"
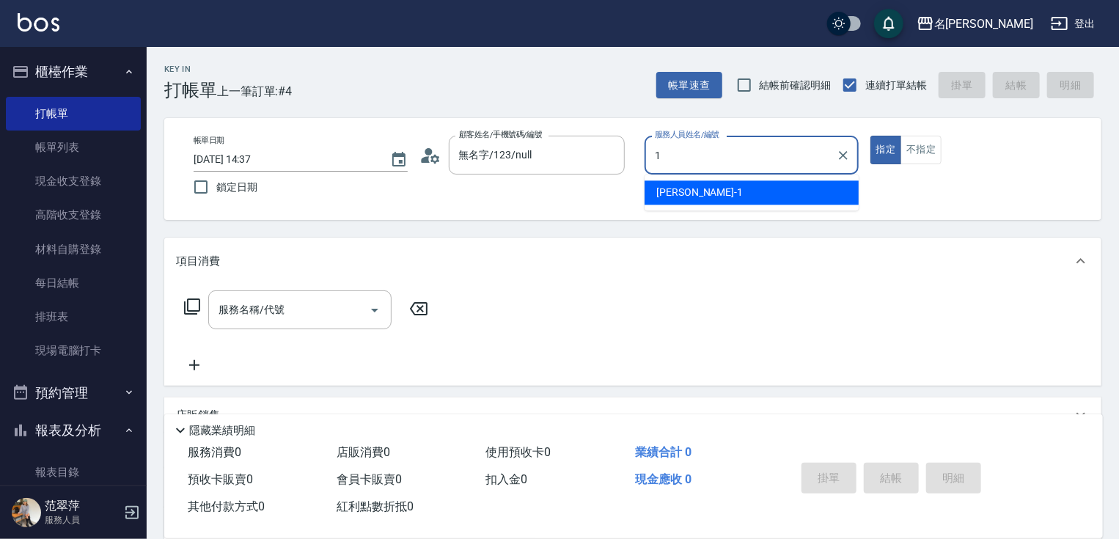
type input "[PERSON_NAME]-1"
type button "true"
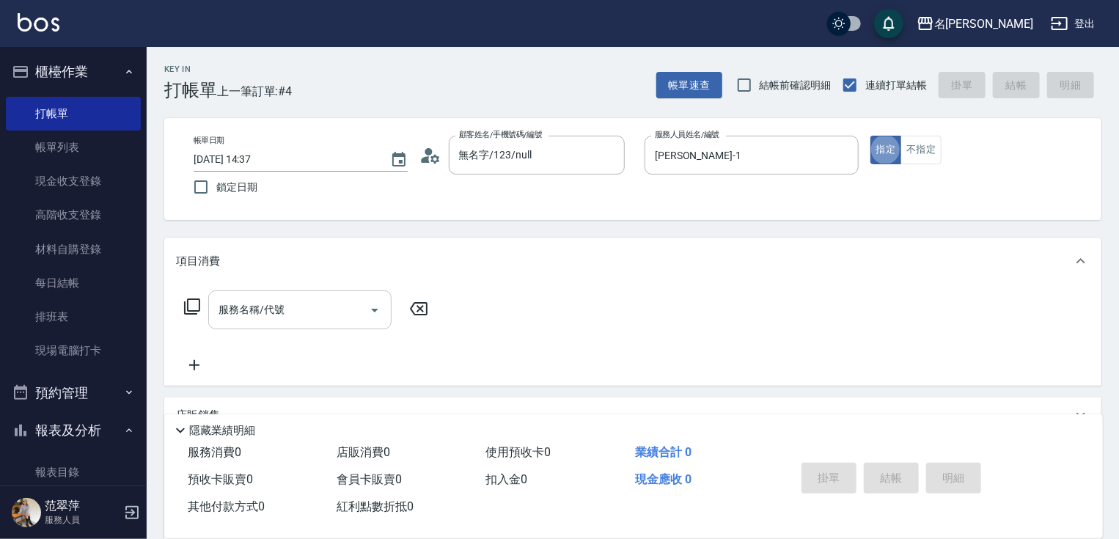
click at [323, 308] on input "服務名稱/代號" at bounding box center [289, 310] width 148 height 26
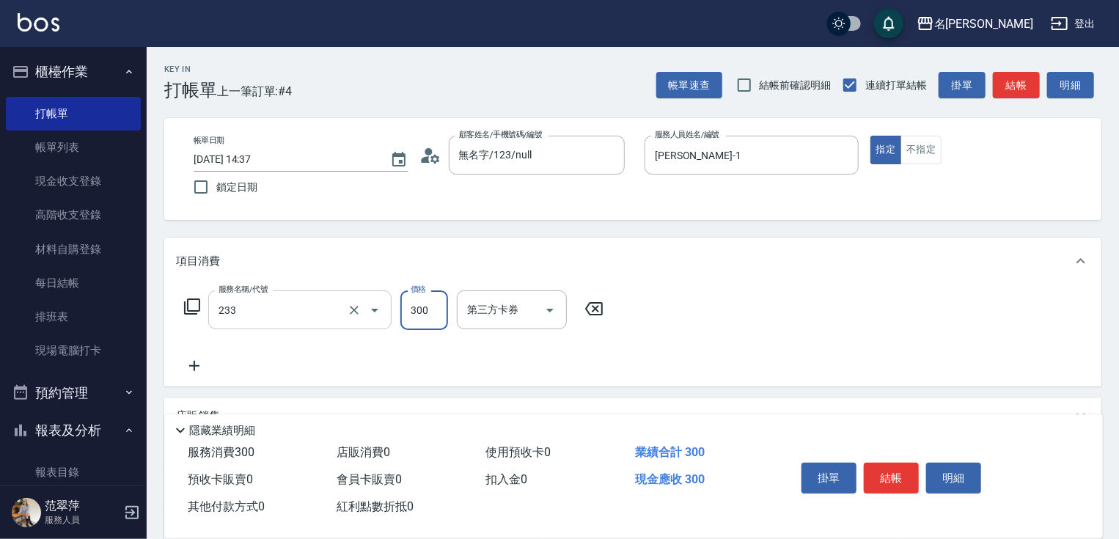
type input "洗髮300(233)"
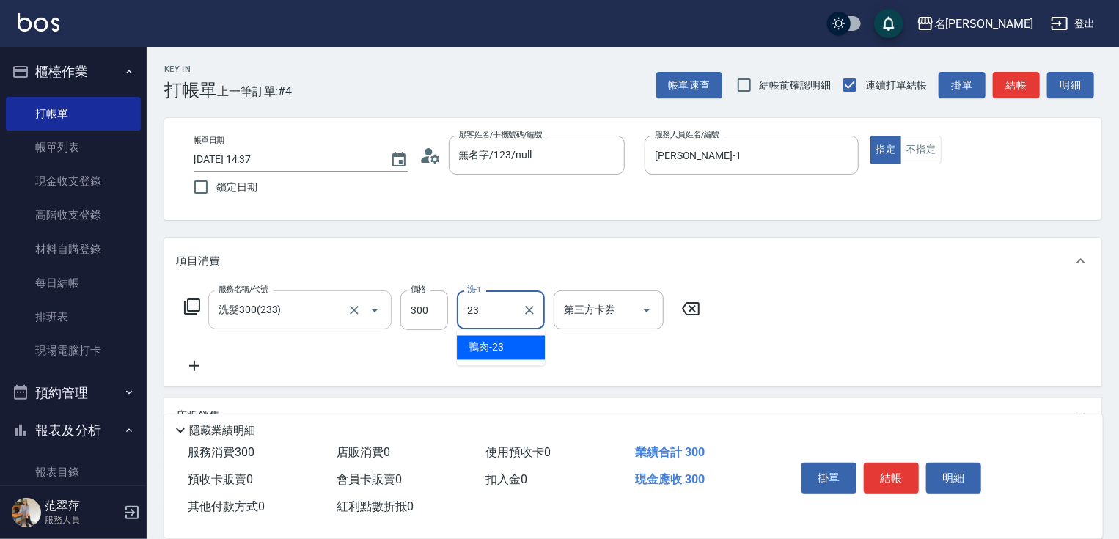
type input "鴨肉-23"
click at [198, 364] on icon at bounding box center [194, 366] width 37 height 18
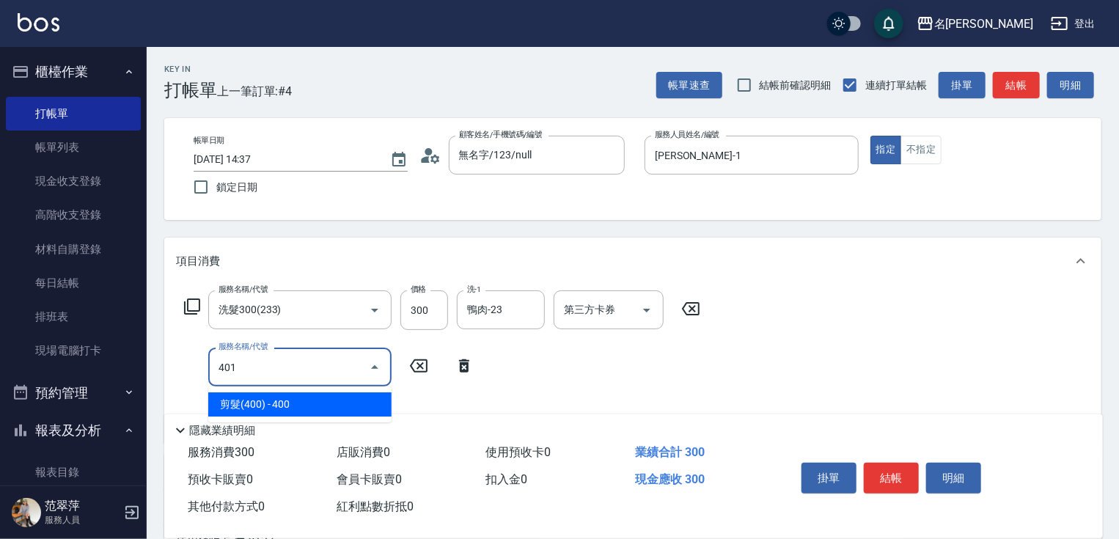
type input "剪髮(400)(401)"
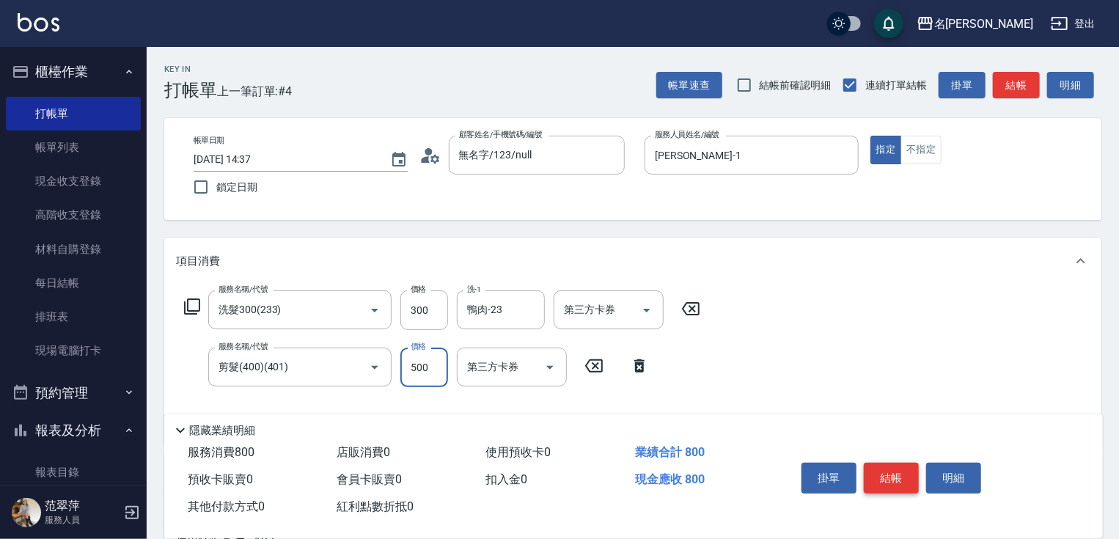
type input "500"
click at [899, 463] on button "結帳" at bounding box center [891, 478] width 55 height 31
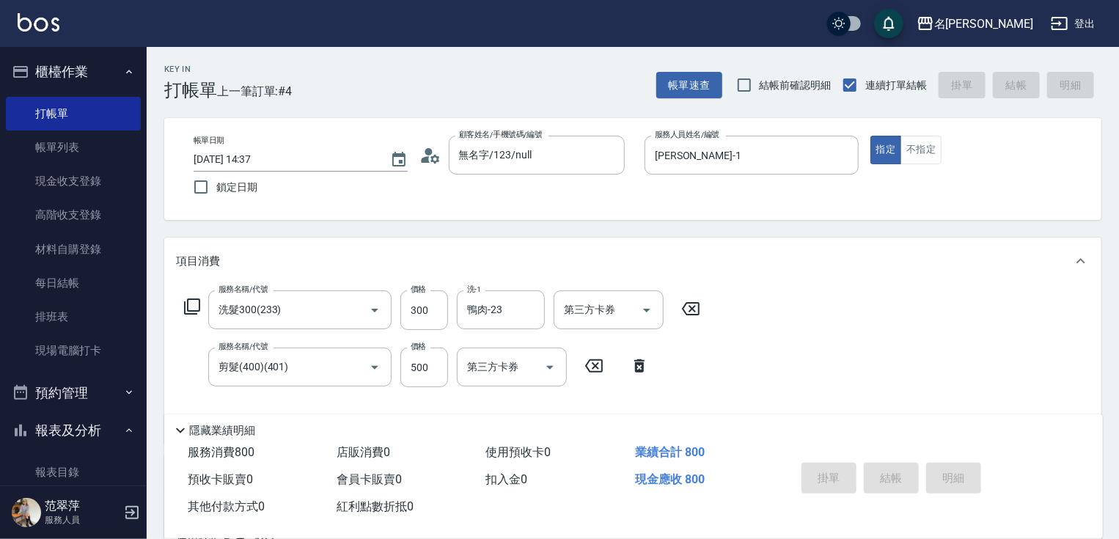
type input "[DATE] 14:38"
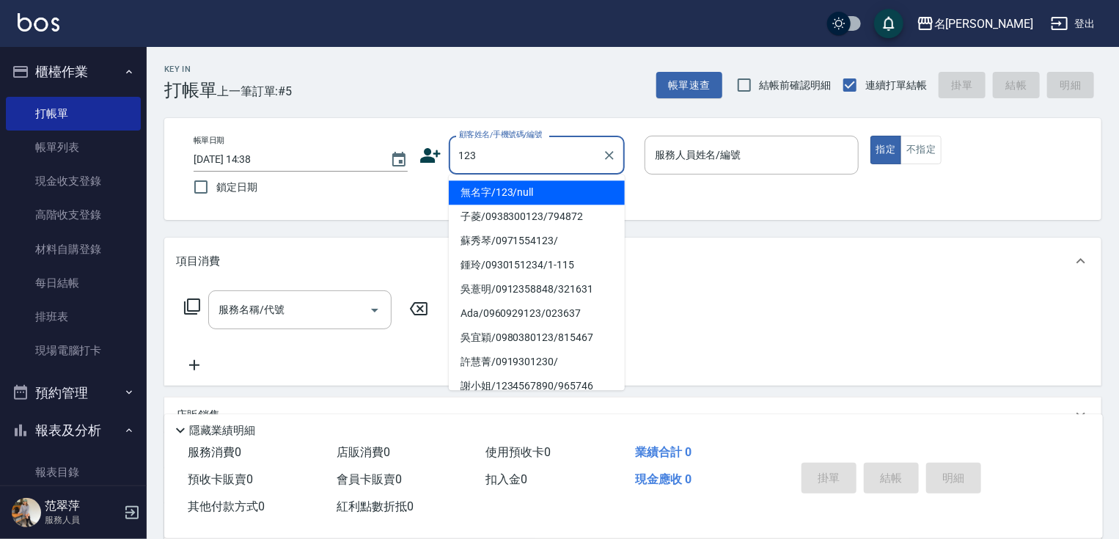
click at [562, 191] on li "無名字/123/null" at bounding box center [537, 192] width 176 height 24
type input "無名字/123/null"
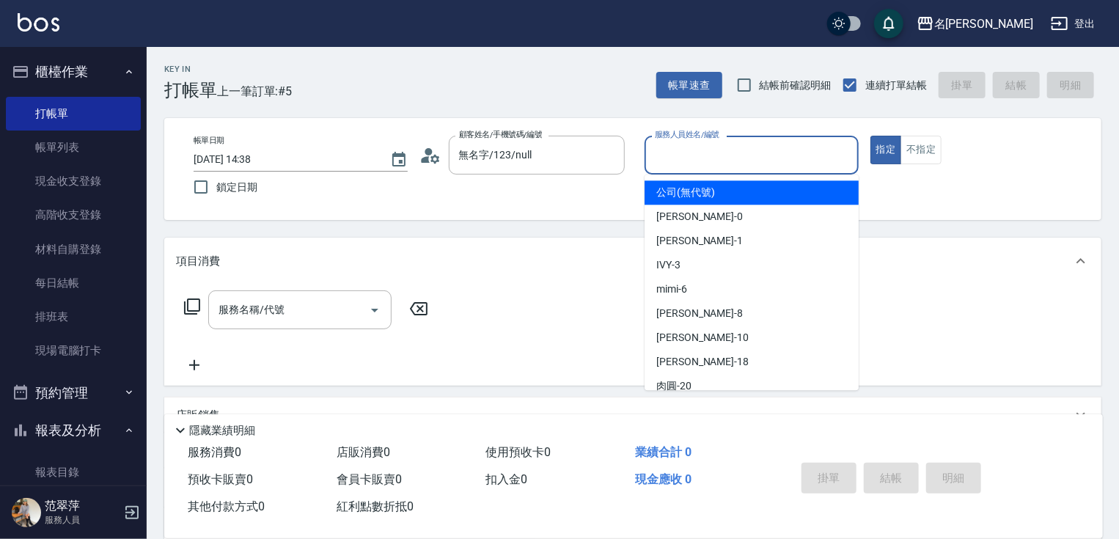
click at [689, 161] on input "服務人員姓名/編號" at bounding box center [751, 155] width 201 height 26
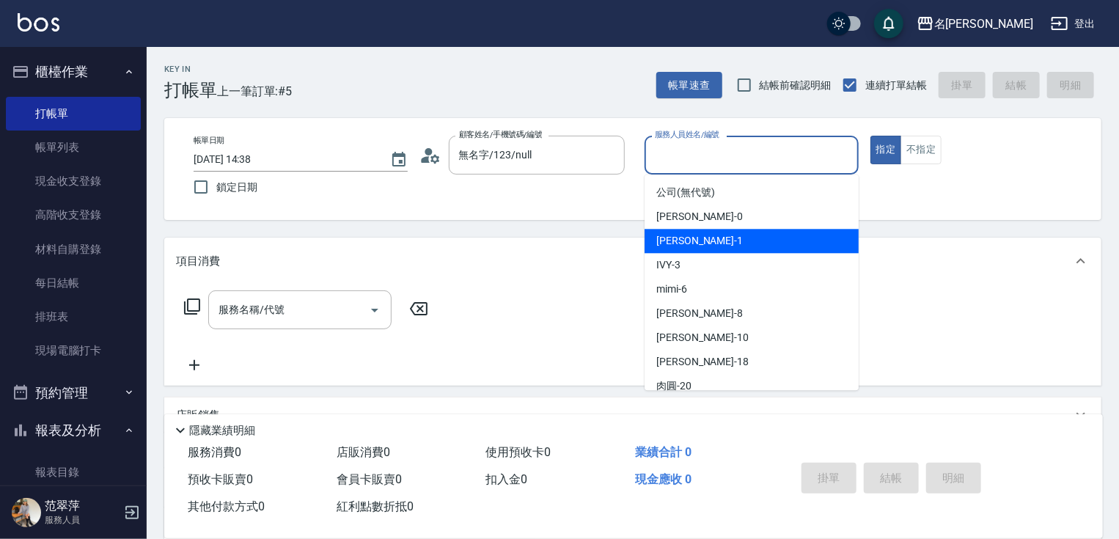
click at [688, 250] on div "[PERSON_NAME] -1" at bounding box center [751, 241] width 214 height 24
type input "[PERSON_NAME]-1"
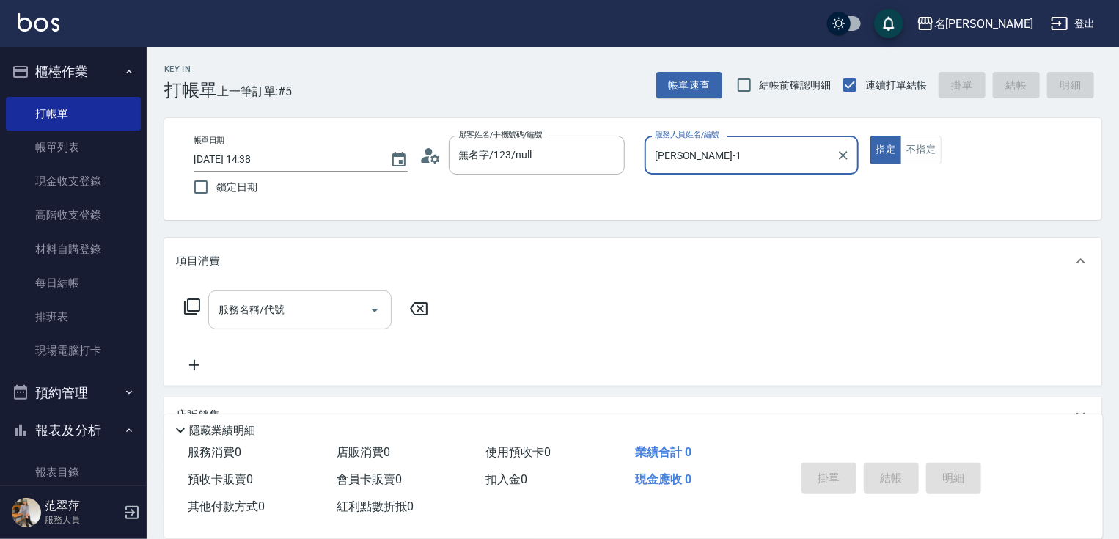
click at [275, 308] on div "服務名稱/代號 服務名稱/代號" at bounding box center [299, 309] width 183 height 39
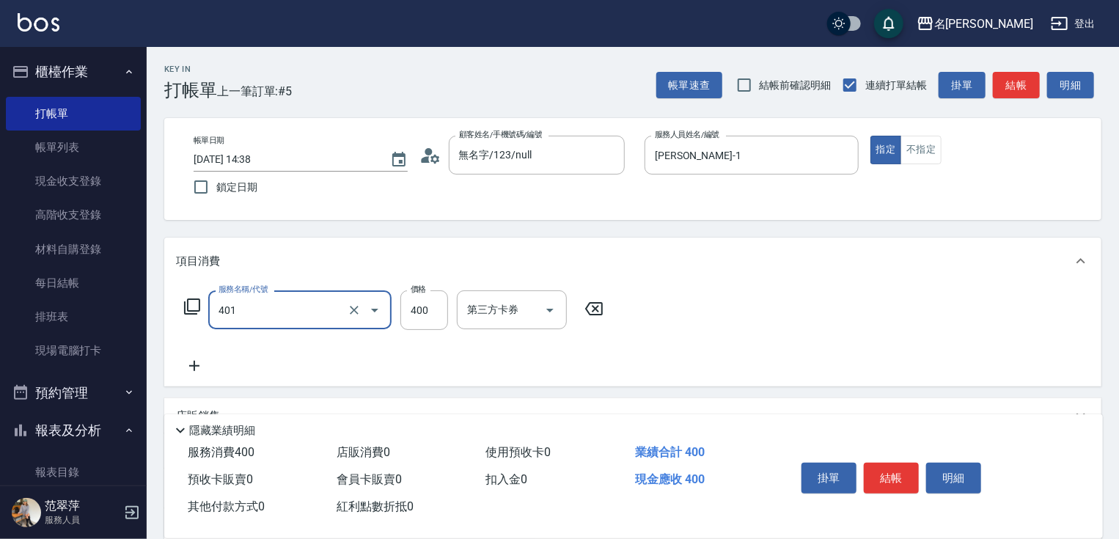
type input "剪髮(400)(401)"
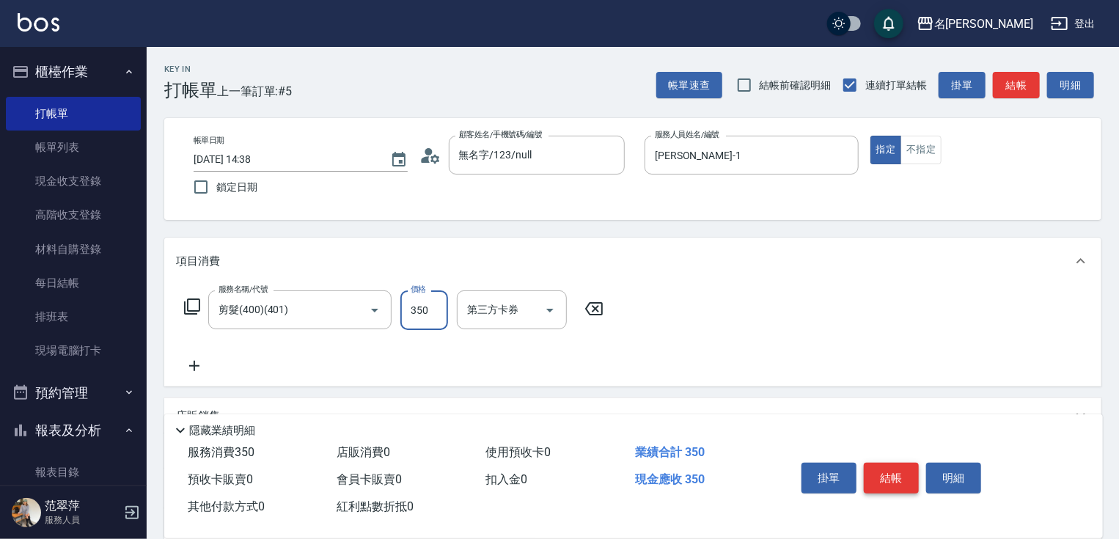
type input "350"
click at [912, 463] on button "結帳" at bounding box center [891, 478] width 55 height 31
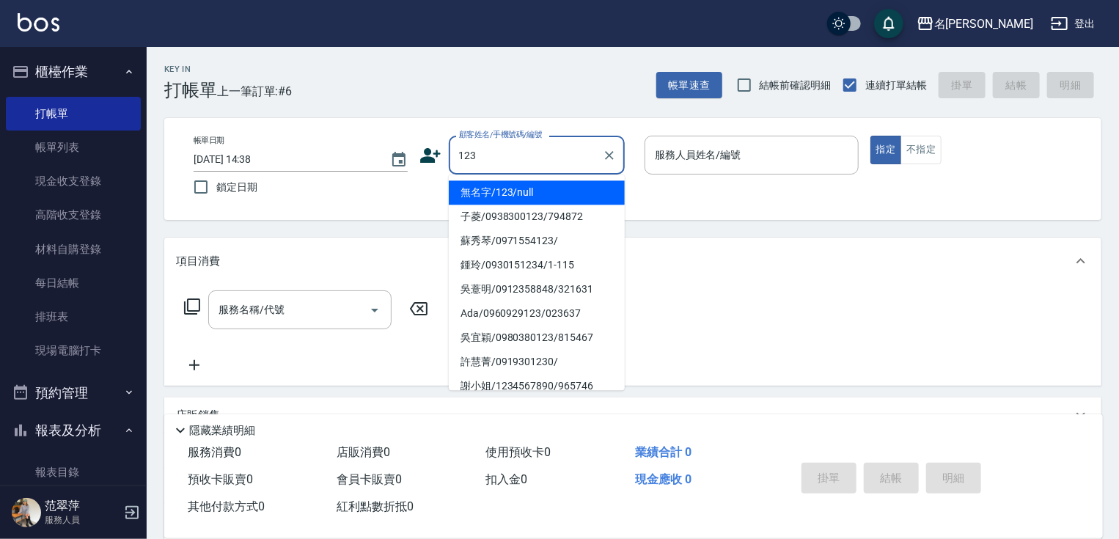
click at [539, 191] on li "無名字/123/null" at bounding box center [537, 192] width 176 height 24
type input "無名字/123/null"
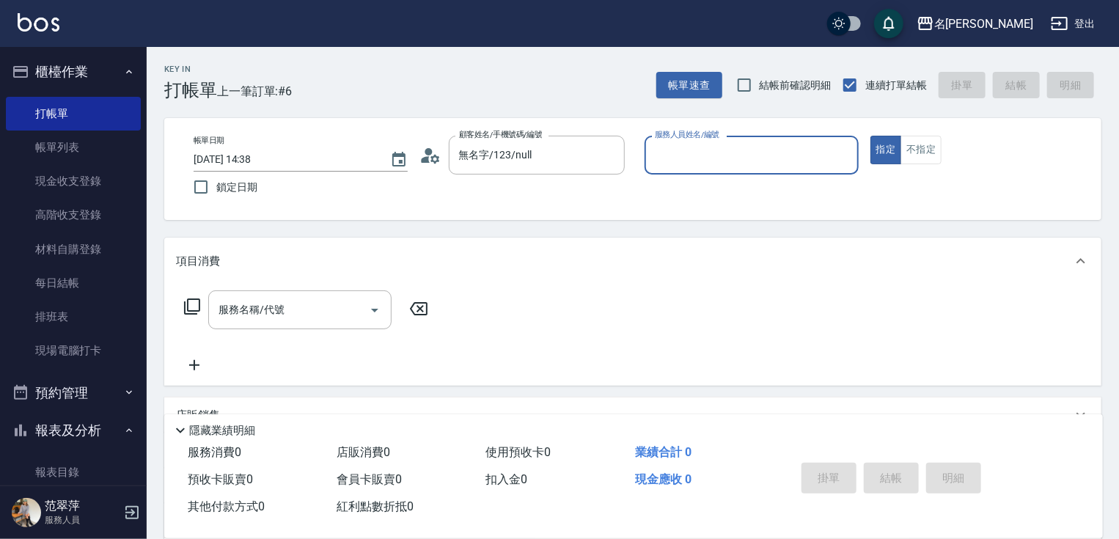
click at [694, 172] on div "服務人員姓名/編號" at bounding box center [751, 155] width 214 height 39
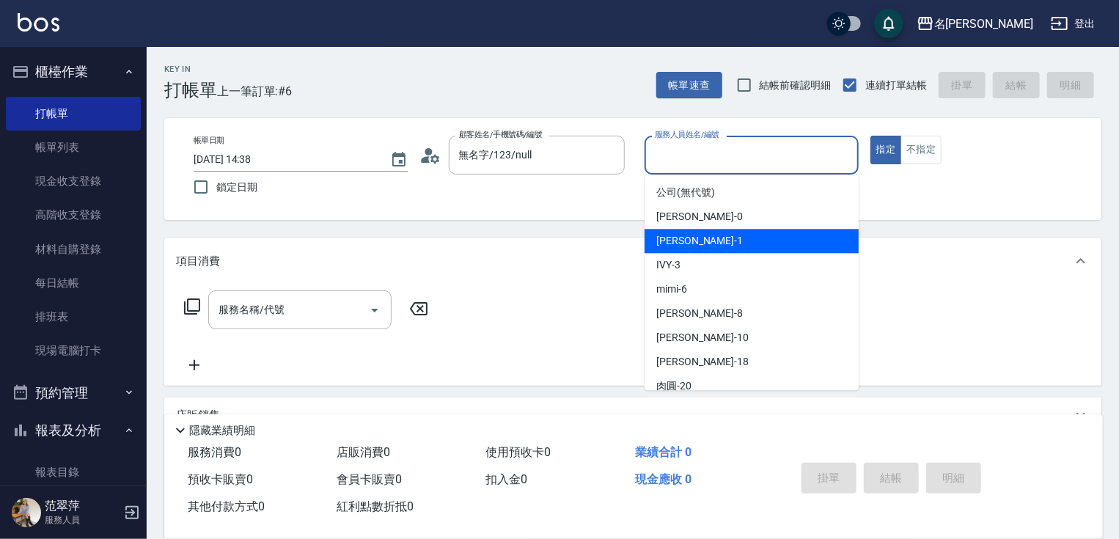
click at [693, 240] on span "[PERSON_NAME] -1" at bounding box center [699, 240] width 86 height 15
type input "[PERSON_NAME]-1"
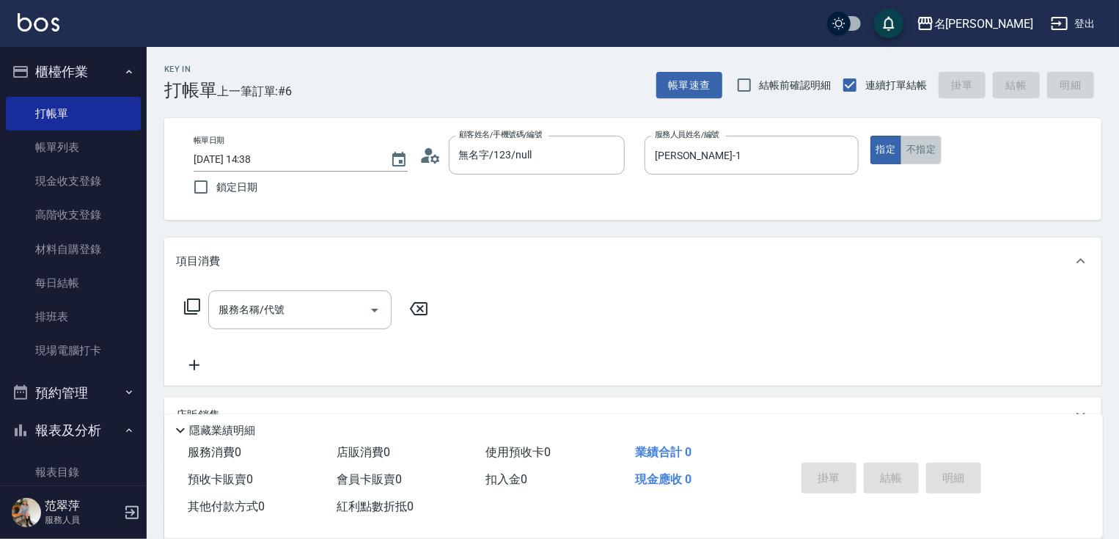
click at [907, 147] on button "不指定" at bounding box center [920, 150] width 41 height 29
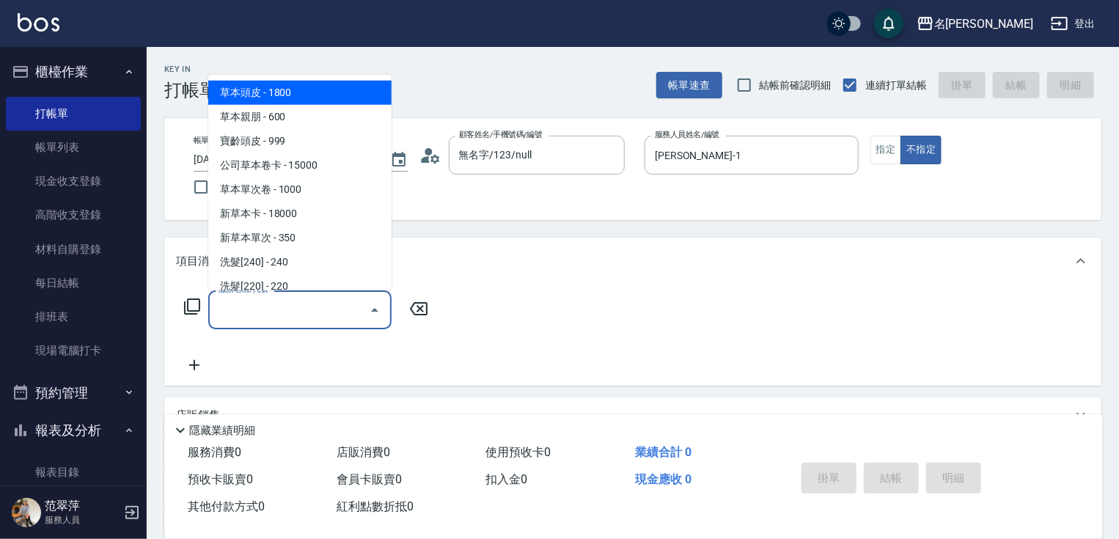
click at [287, 297] on input "服務名稱/代號" at bounding box center [289, 310] width 148 height 26
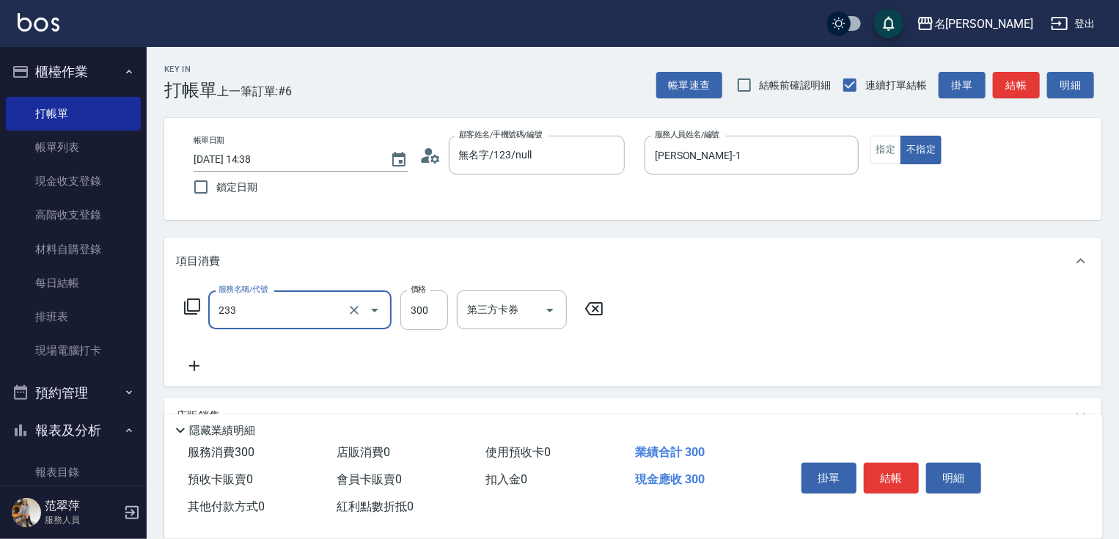
type input "洗髮300(233)"
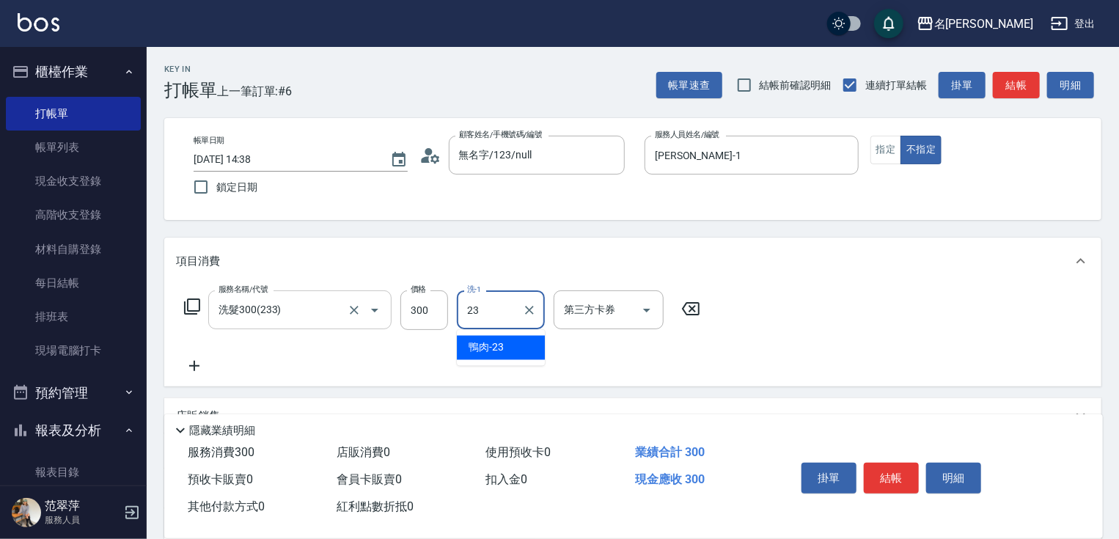
type input "鴨肉-23"
click at [180, 362] on icon at bounding box center [194, 366] width 37 height 18
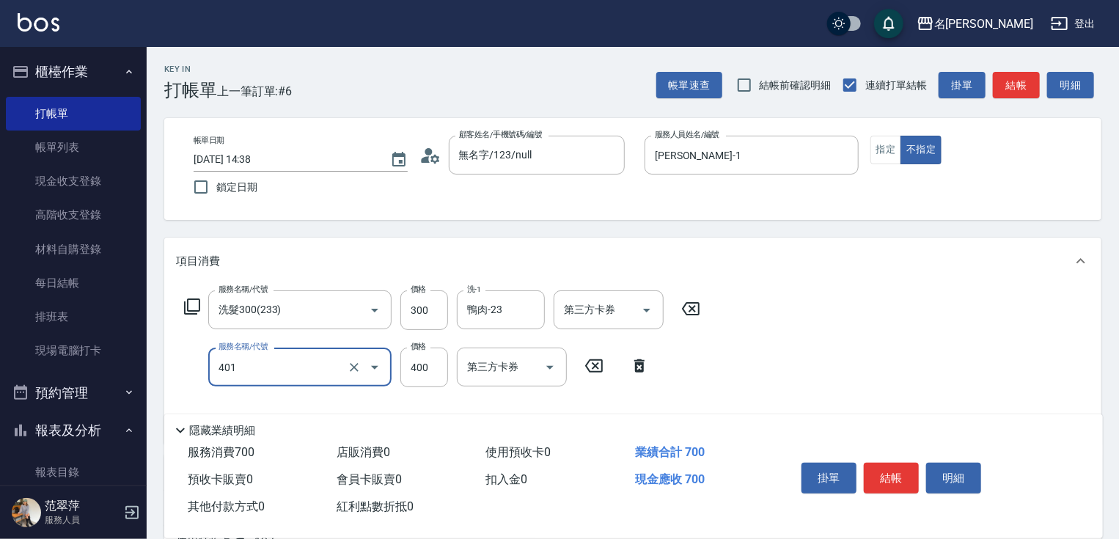
type input "剪髮(400)(401)"
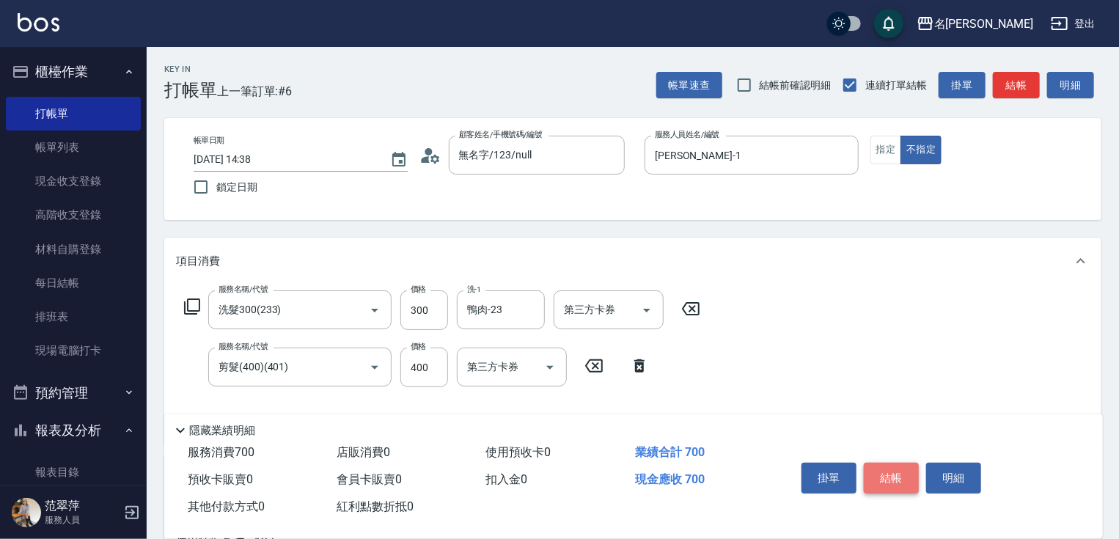
click at [909, 472] on button "結帳" at bounding box center [891, 478] width 55 height 31
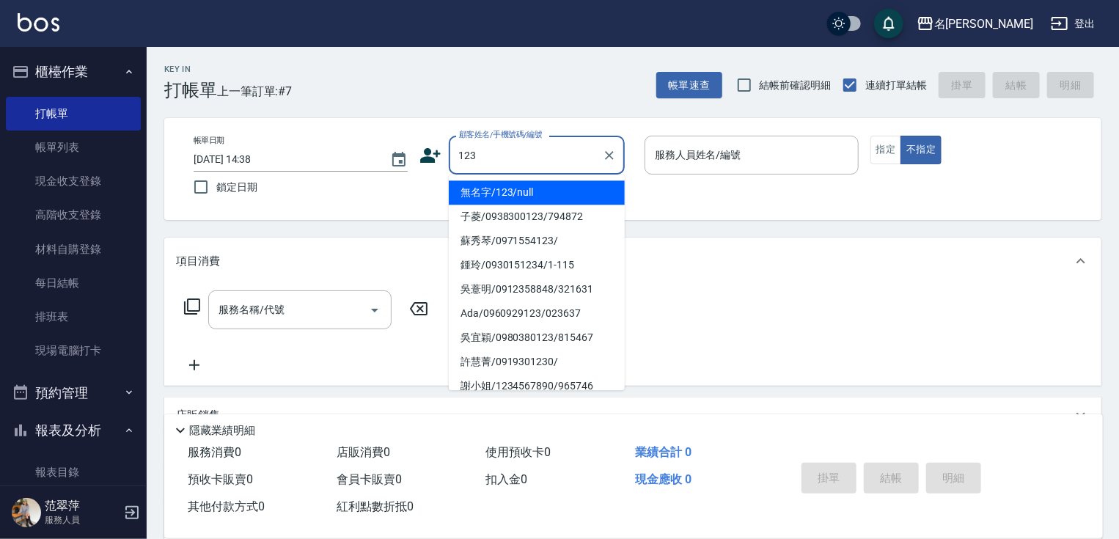
click at [560, 187] on li "無名字/123/null" at bounding box center [537, 192] width 176 height 24
type input "無名字/123/null"
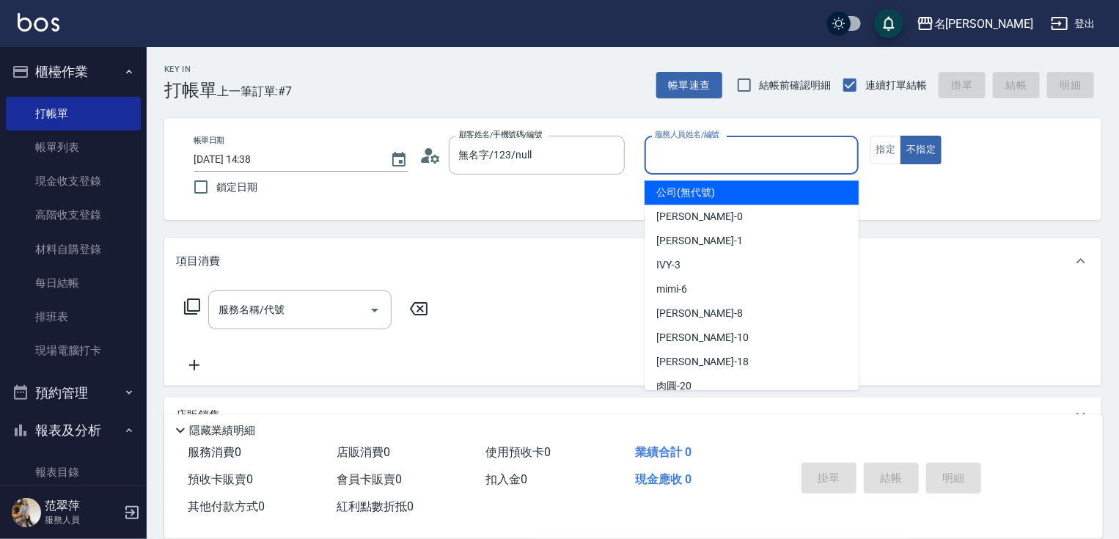
click at [694, 155] on input "服務人員姓名/編號" at bounding box center [751, 155] width 201 height 26
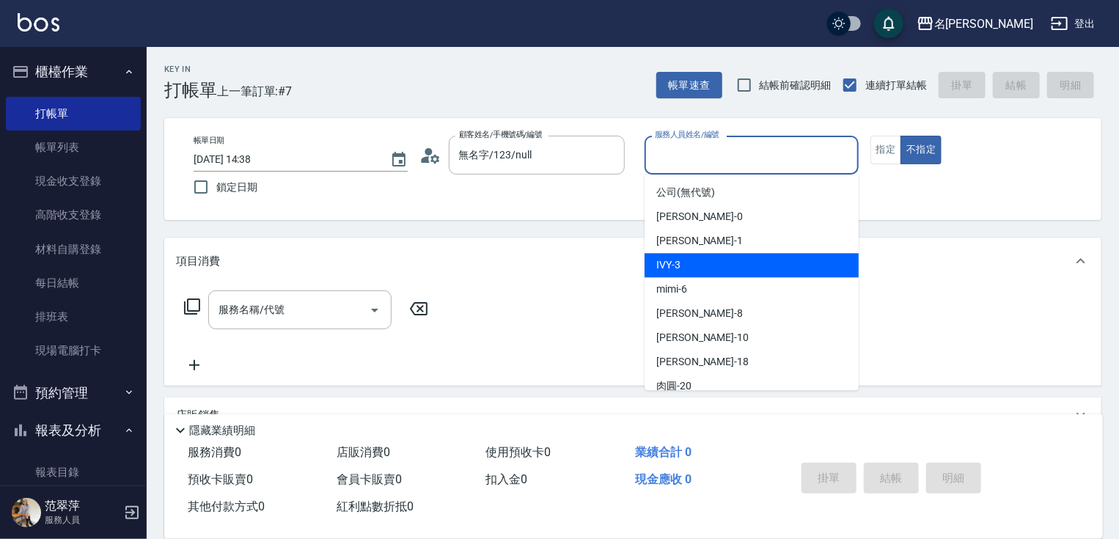
drag, startPoint x: 703, startPoint y: 262, endPoint x: 732, endPoint y: 254, distance: 30.2
click at [709, 258] on div "IVY -3" at bounding box center [751, 265] width 214 height 24
type input "IVY-3"
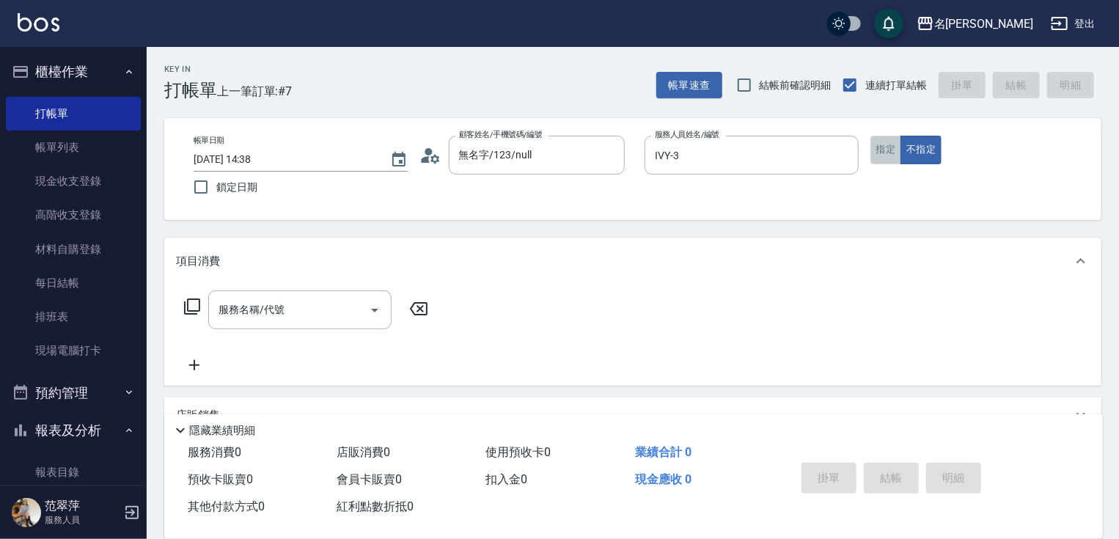
click at [891, 152] on button "指定" at bounding box center [886, 150] width 32 height 29
click at [338, 301] on input "服務名稱/代號" at bounding box center [289, 310] width 148 height 26
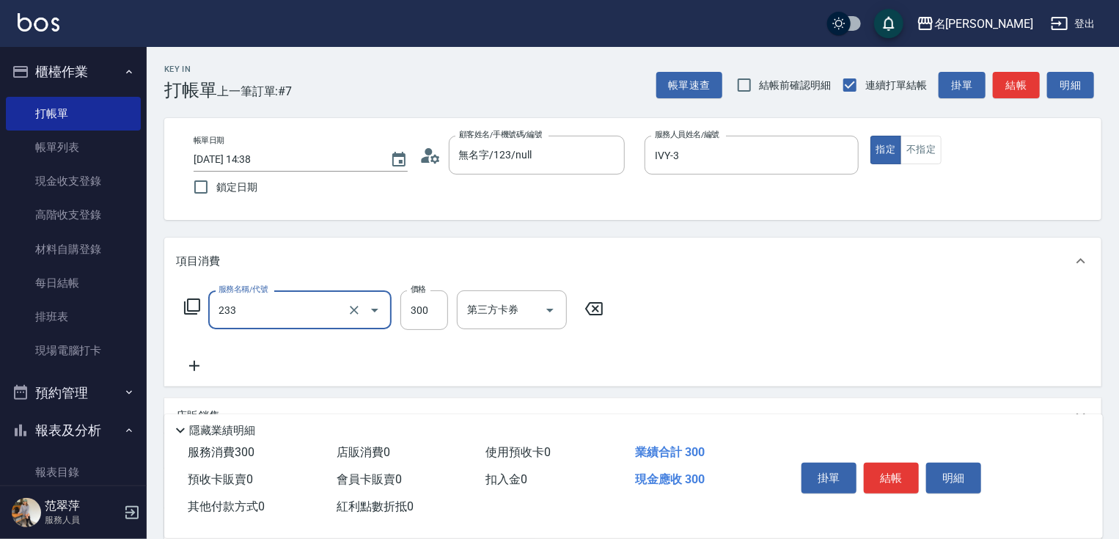
type input "洗髮300(233)"
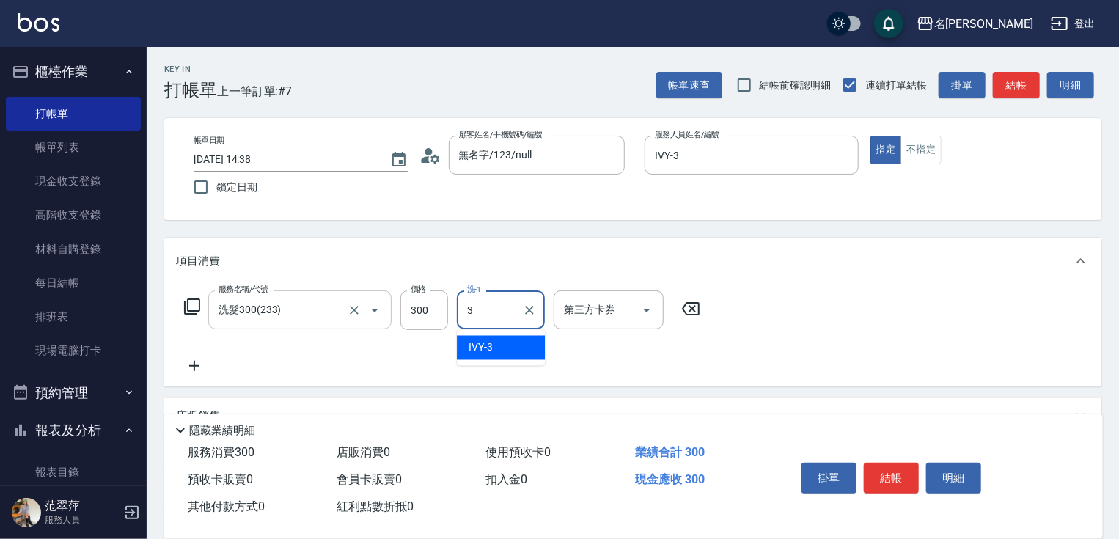
type input "IVY-3"
click at [891, 478] on button "結帳" at bounding box center [891, 478] width 55 height 31
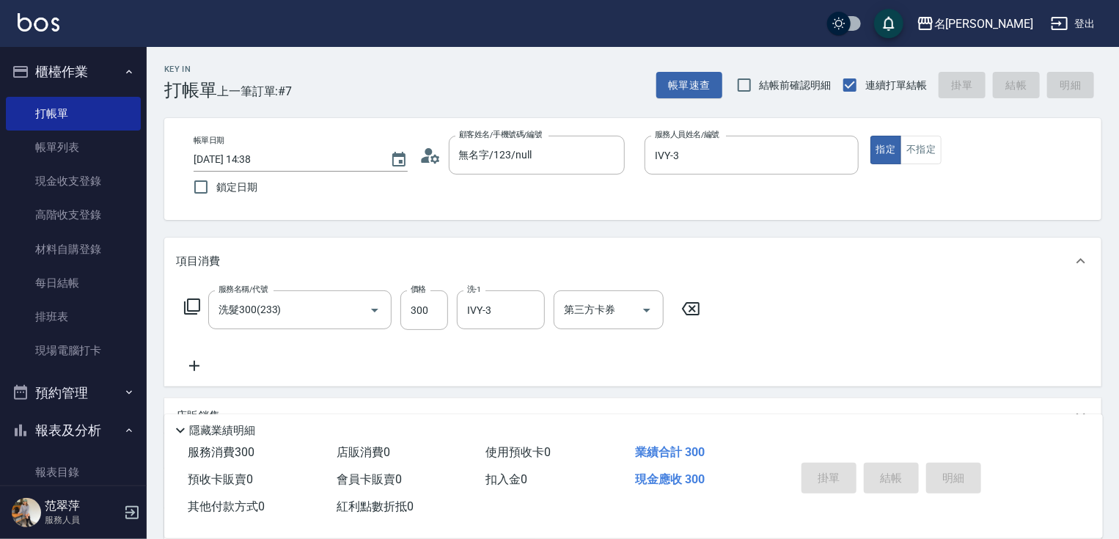
type input "[DATE] 14:39"
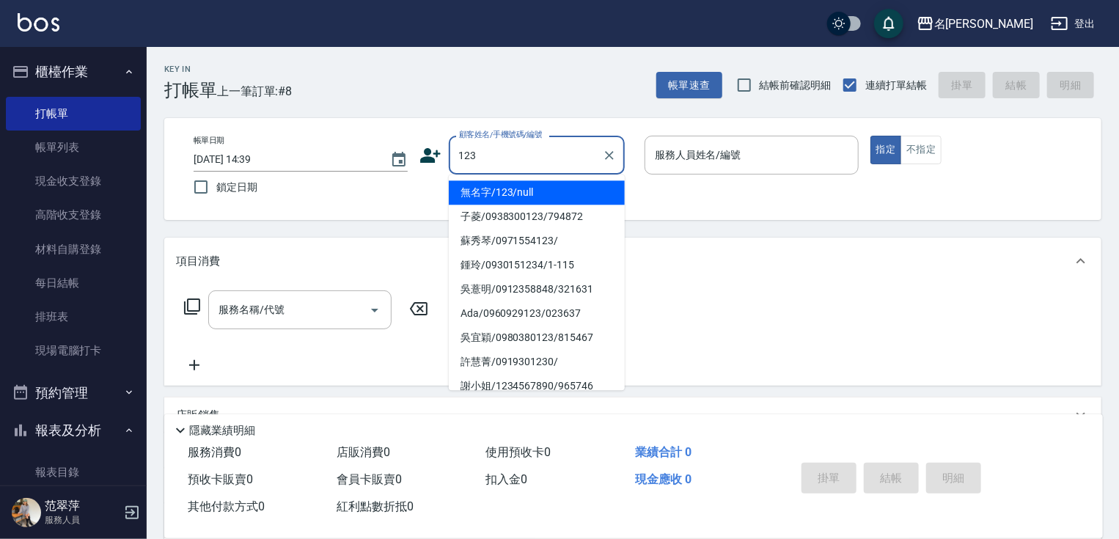
click at [504, 197] on li "無名字/123/null" at bounding box center [537, 192] width 176 height 24
type input "無名字/123/null"
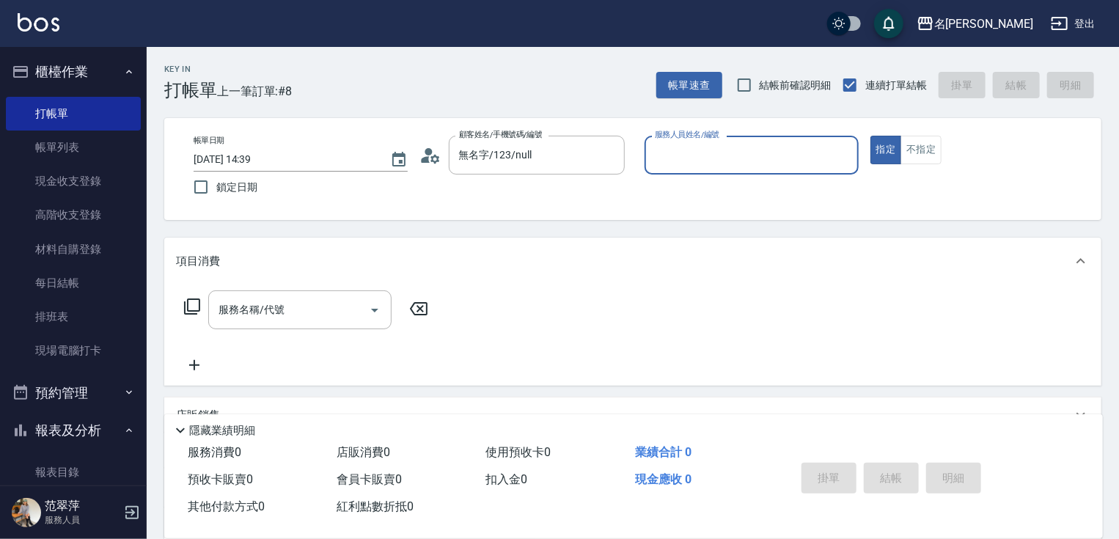
drag, startPoint x: 715, startPoint y: 142, endPoint x: 715, endPoint y: 155, distance: 12.5
click at [715, 142] on input "服務人員姓名/編號" at bounding box center [751, 155] width 201 height 26
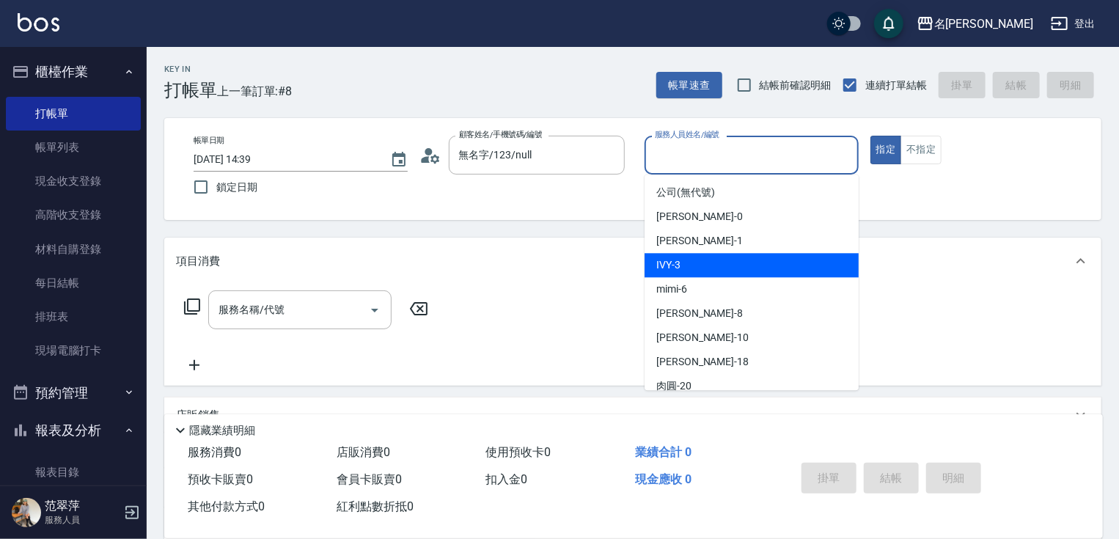
click at [686, 265] on div "IVY -3" at bounding box center [751, 265] width 214 height 24
type input "IVY-3"
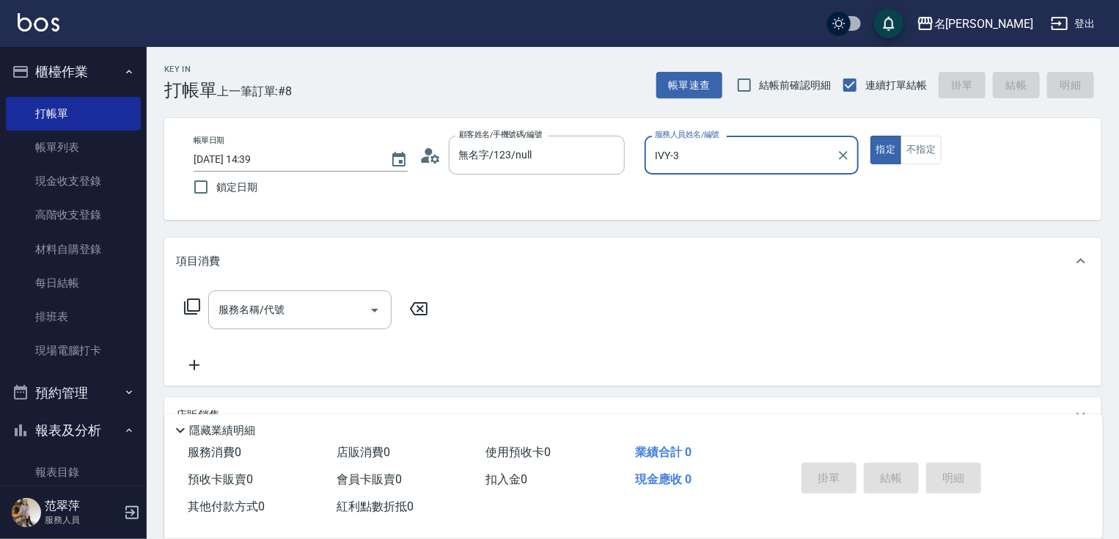
drag, startPoint x: 920, startPoint y: 144, endPoint x: 868, endPoint y: 164, distance: 55.9
click at [917, 145] on button "不指定" at bounding box center [920, 150] width 41 height 29
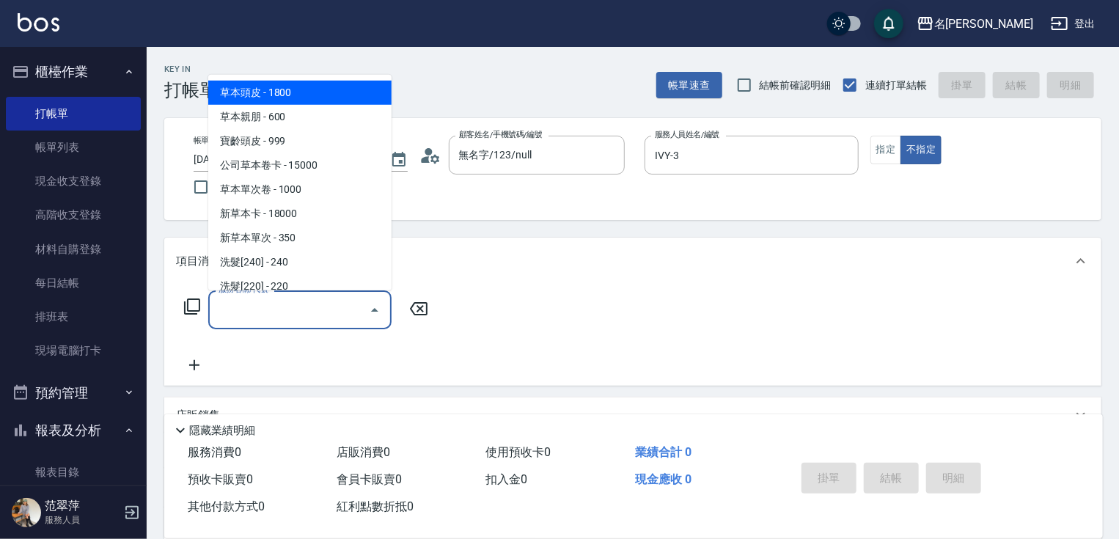
click at [292, 322] on input "服務名稱/代號" at bounding box center [289, 310] width 148 height 26
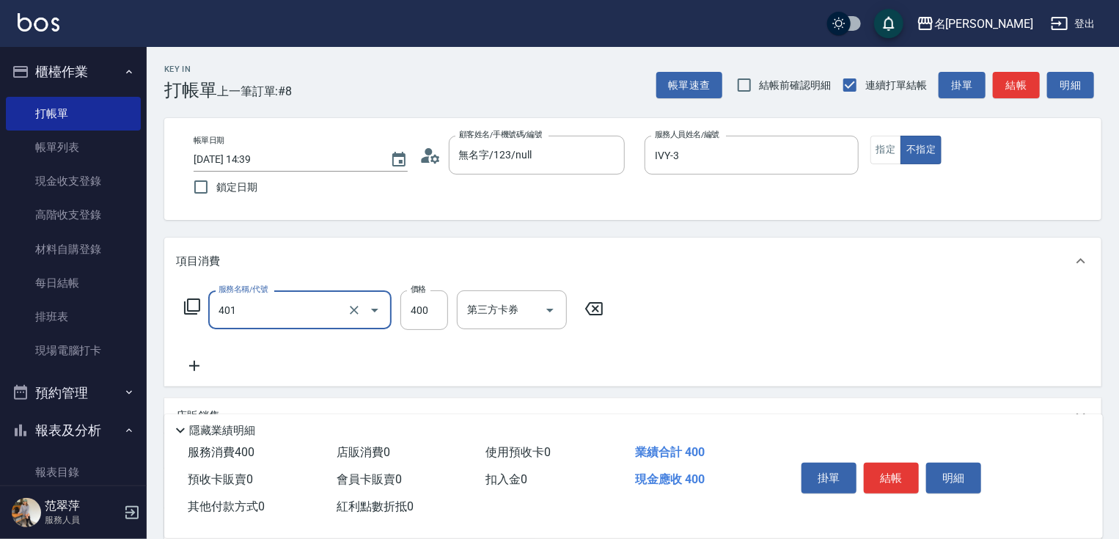
type input "剪髮(400)(401)"
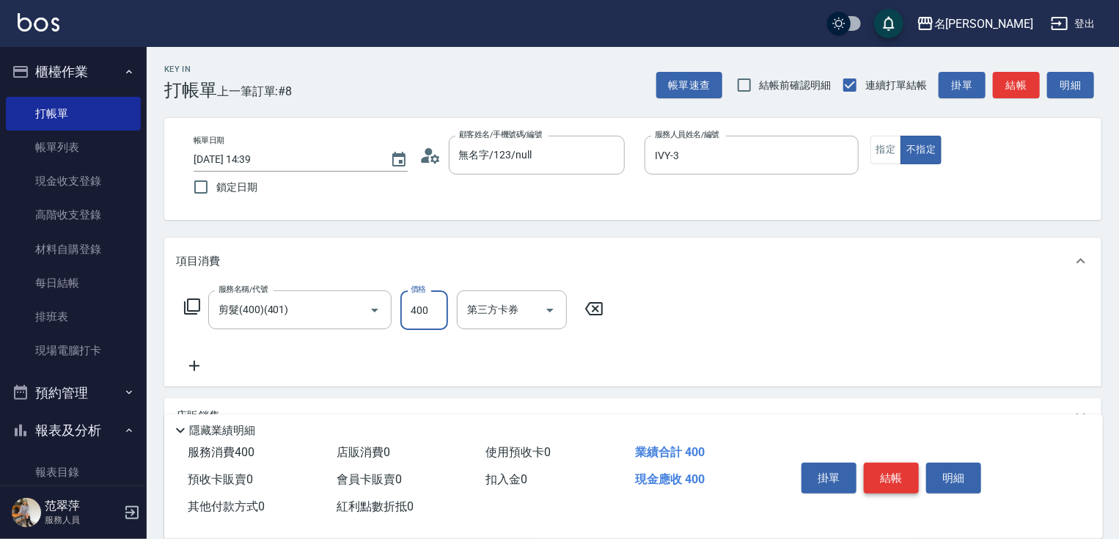
click at [887, 465] on button "結帳" at bounding box center [891, 478] width 55 height 31
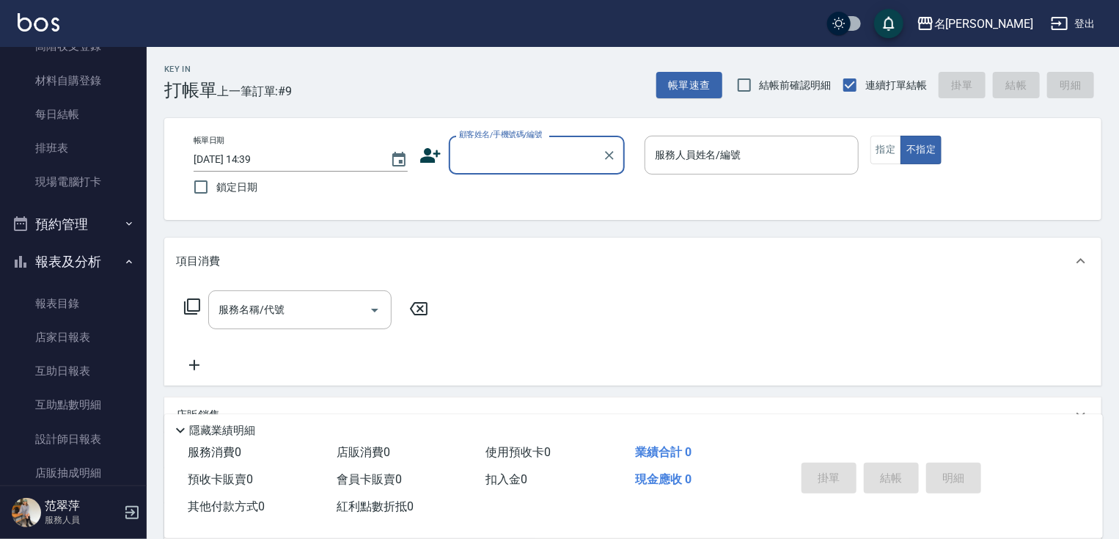
scroll to position [211, 0]
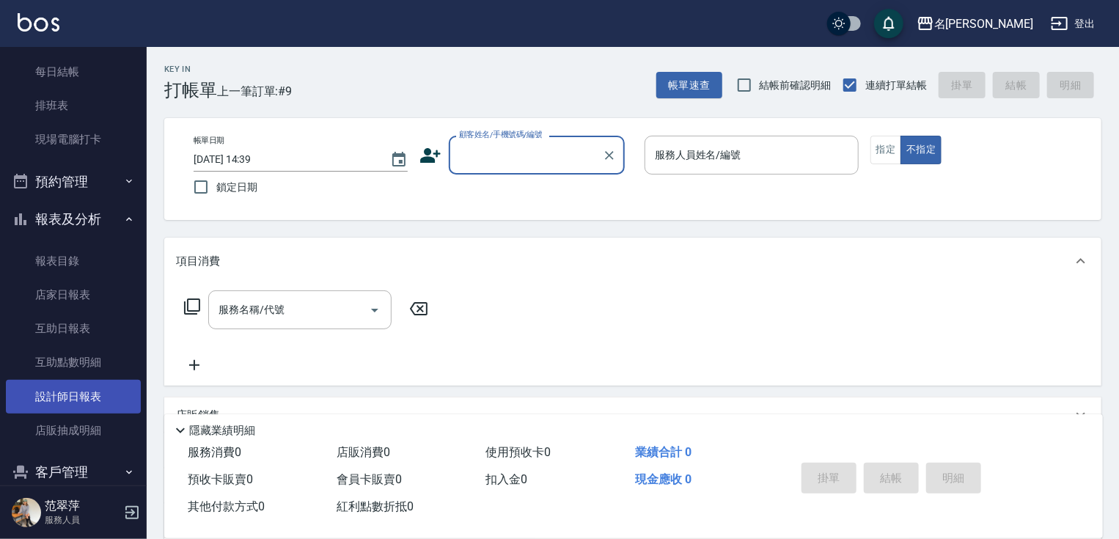
click at [82, 383] on link "設計師日報表" at bounding box center [73, 397] width 135 height 34
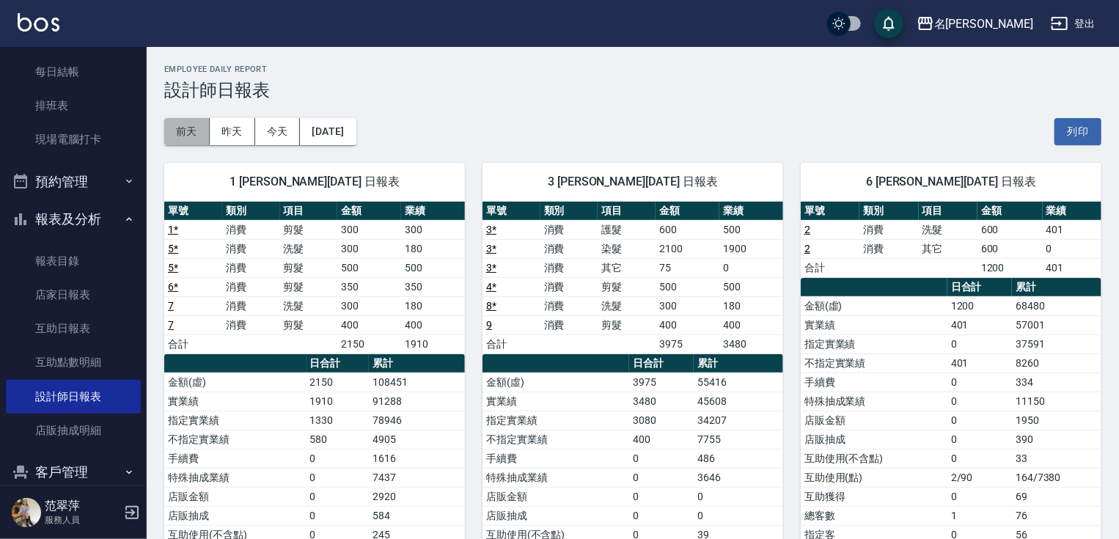
click at [191, 133] on button "前天" at bounding box center [186, 131] width 45 height 27
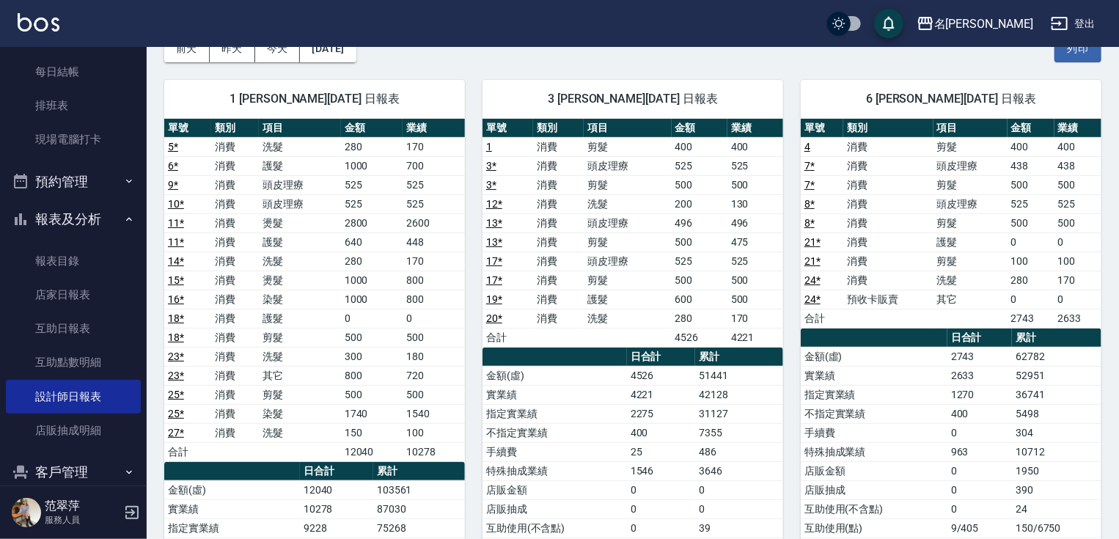
scroll to position [23, 0]
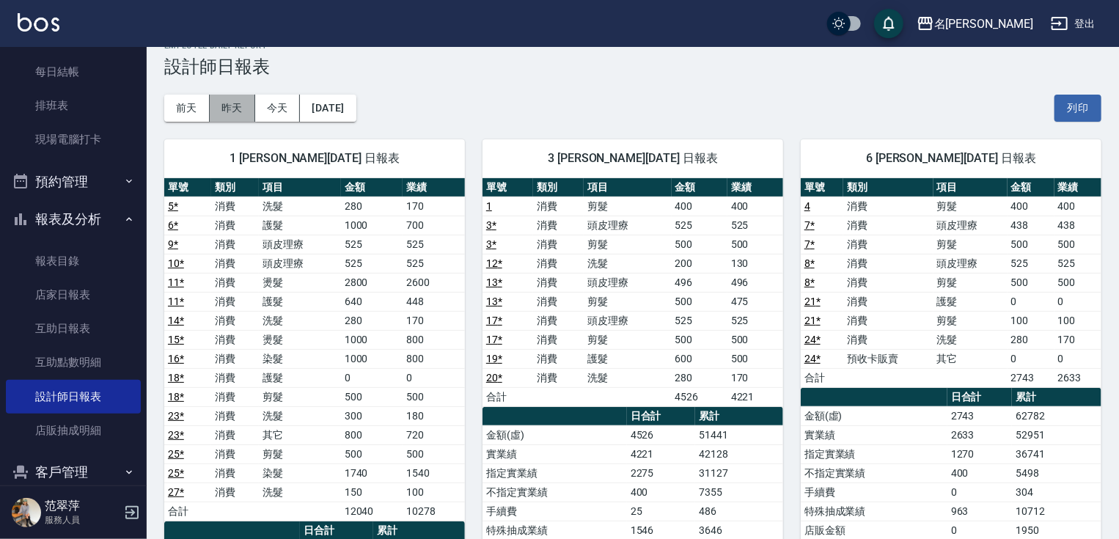
click at [235, 116] on button "昨天" at bounding box center [232, 108] width 45 height 27
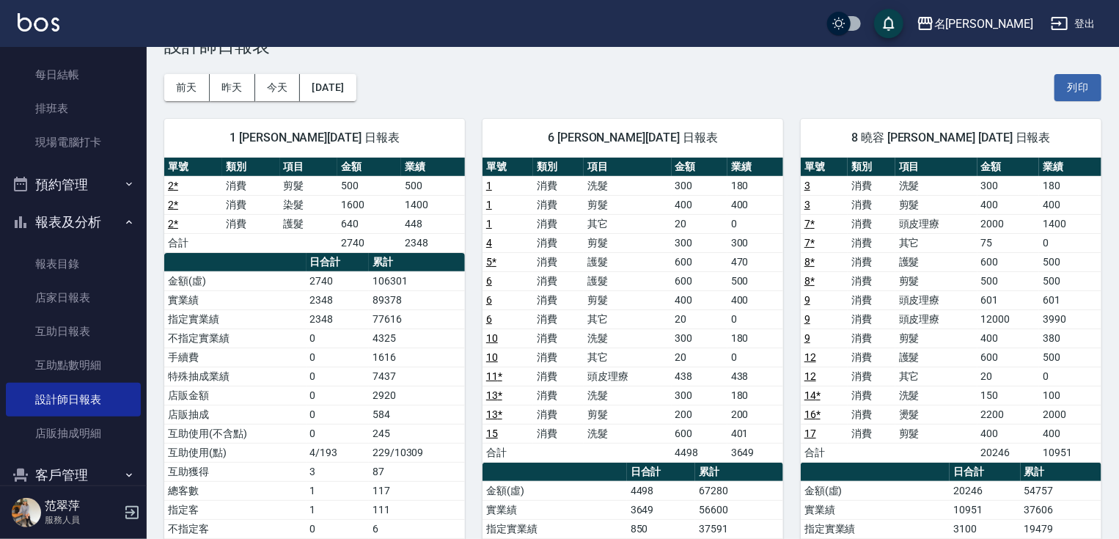
scroll to position [208, 0]
click at [95, 321] on link "互助日報表" at bounding box center [73, 331] width 135 height 34
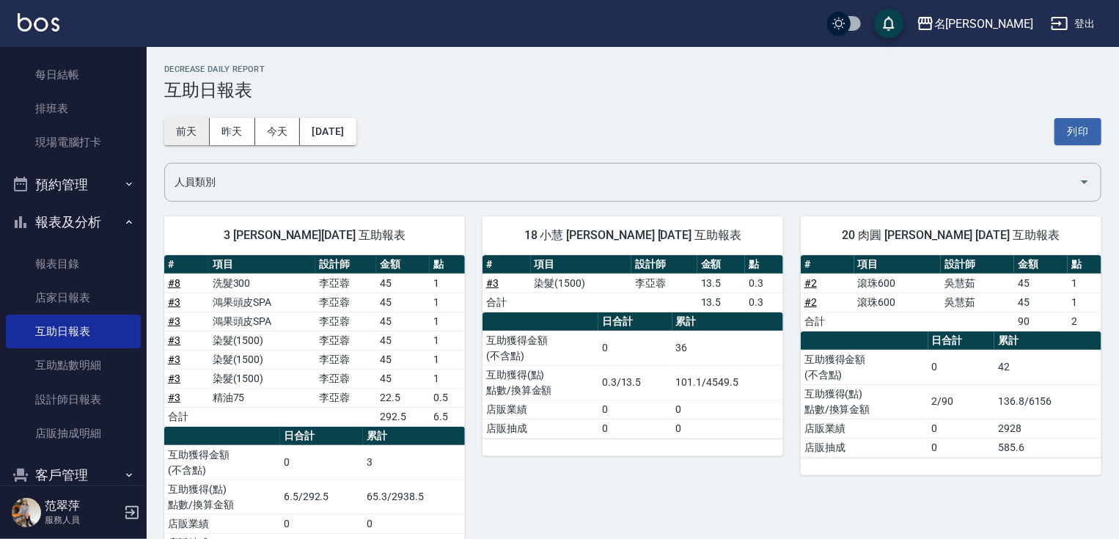
click at [190, 133] on button "前天" at bounding box center [186, 131] width 45 height 27
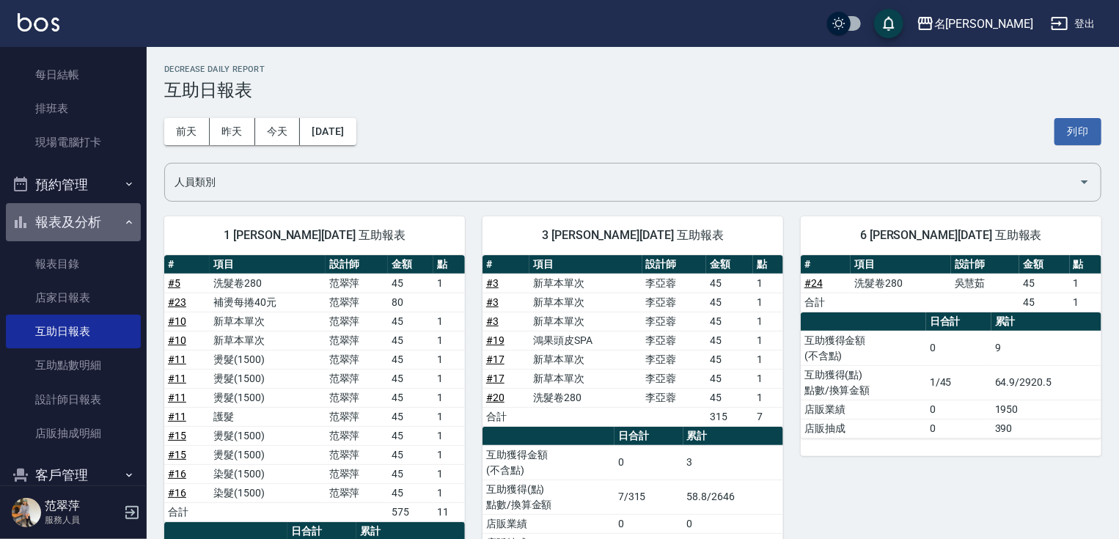
click at [92, 213] on button "報表及分析" at bounding box center [73, 222] width 135 height 38
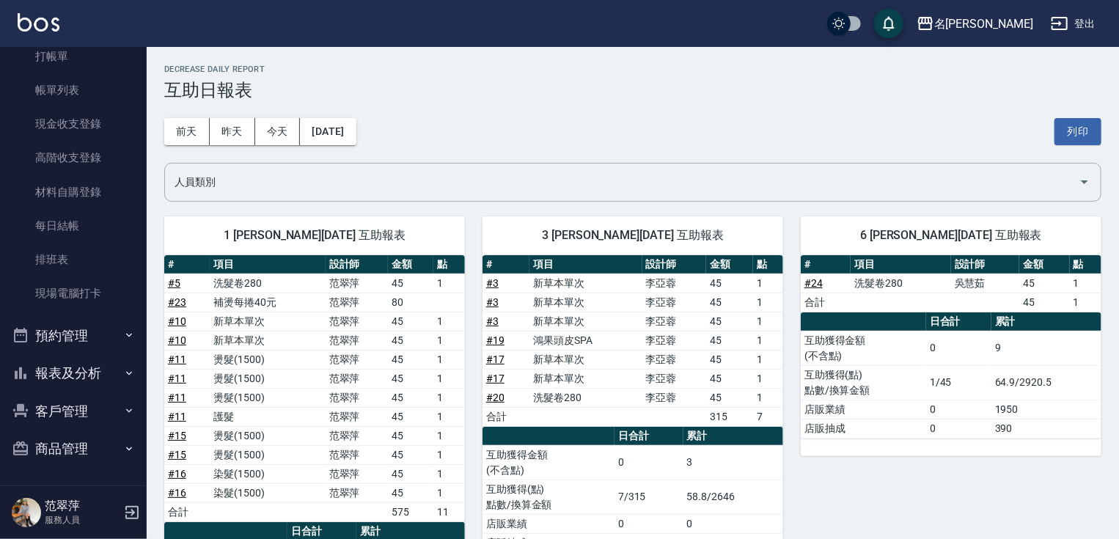
scroll to position [56, 0]
click at [80, 65] on link "打帳單" at bounding box center [73, 58] width 135 height 34
